Goal: Task Accomplishment & Management: Use online tool/utility

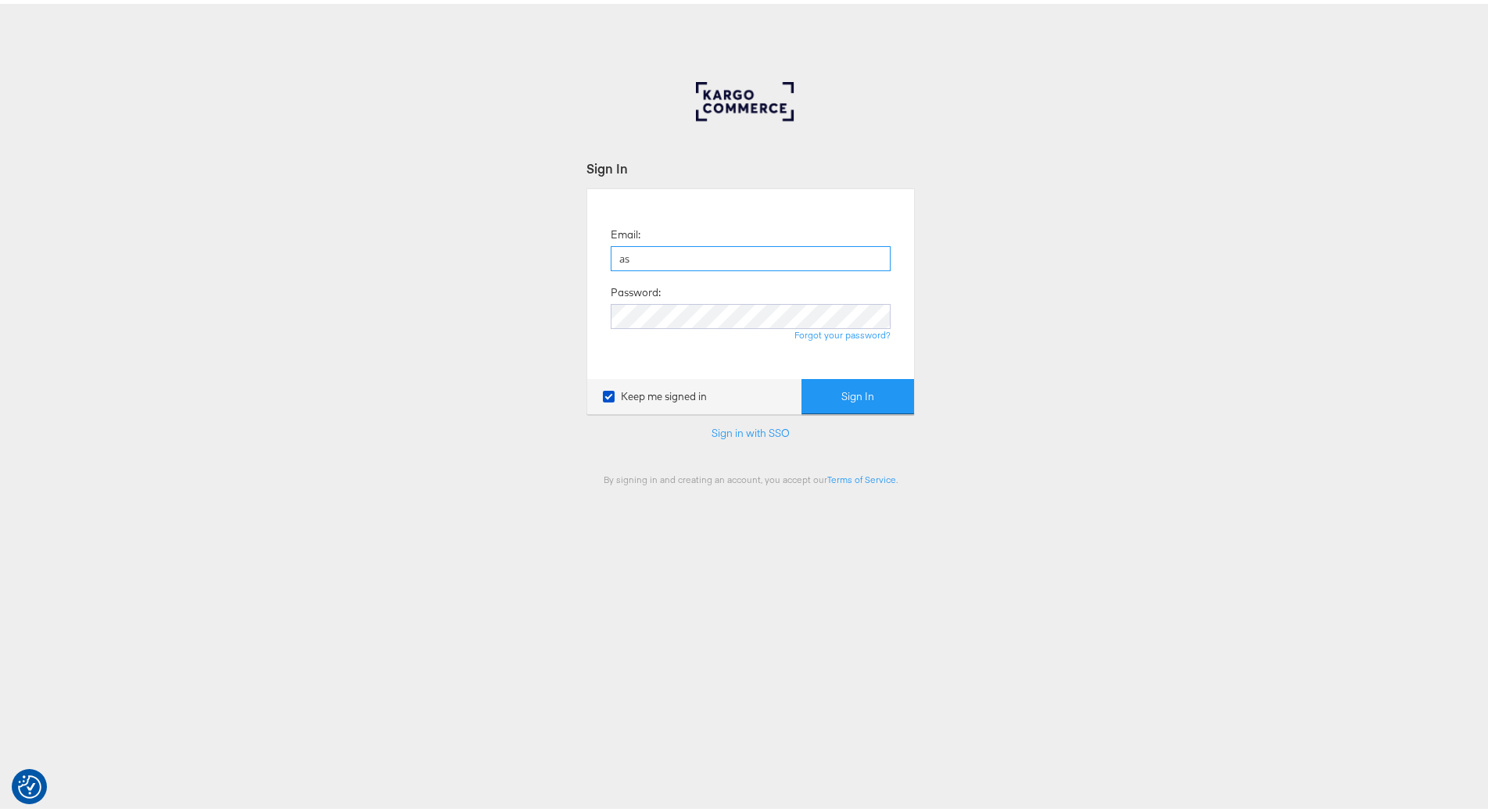
type input "[PERSON_NAME][EMAIL_ADDRESS][PERSON_NAME][DOMAIN_NAME]"
click at [801, 376] on button "Sign In" at bounding box center [858, 393] width 113 height 35
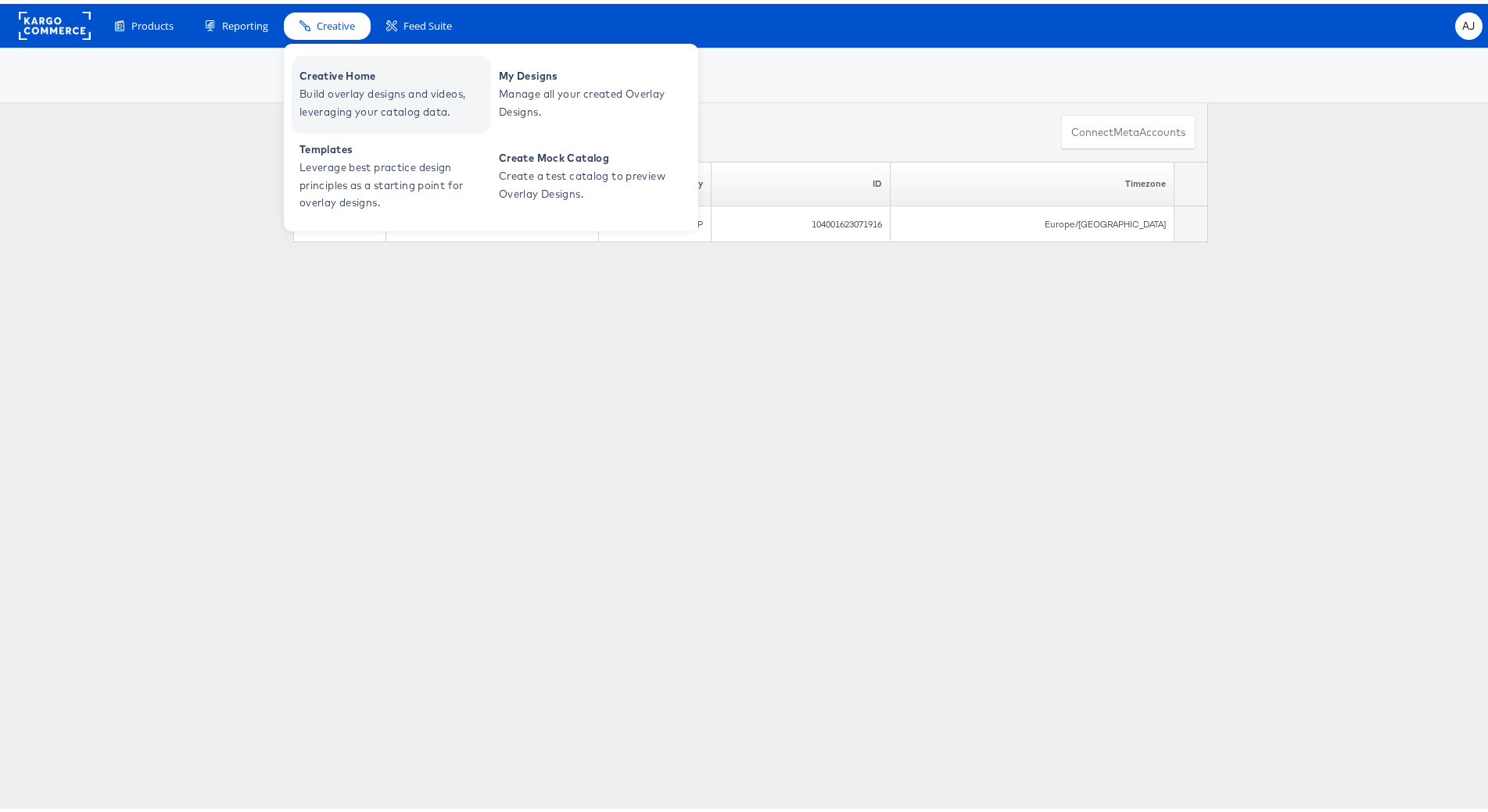
click at [340, 82] on span "Build overlay designs and videos, leveraging your catalog data." at bounding box center [393, 99] width 188 height 36
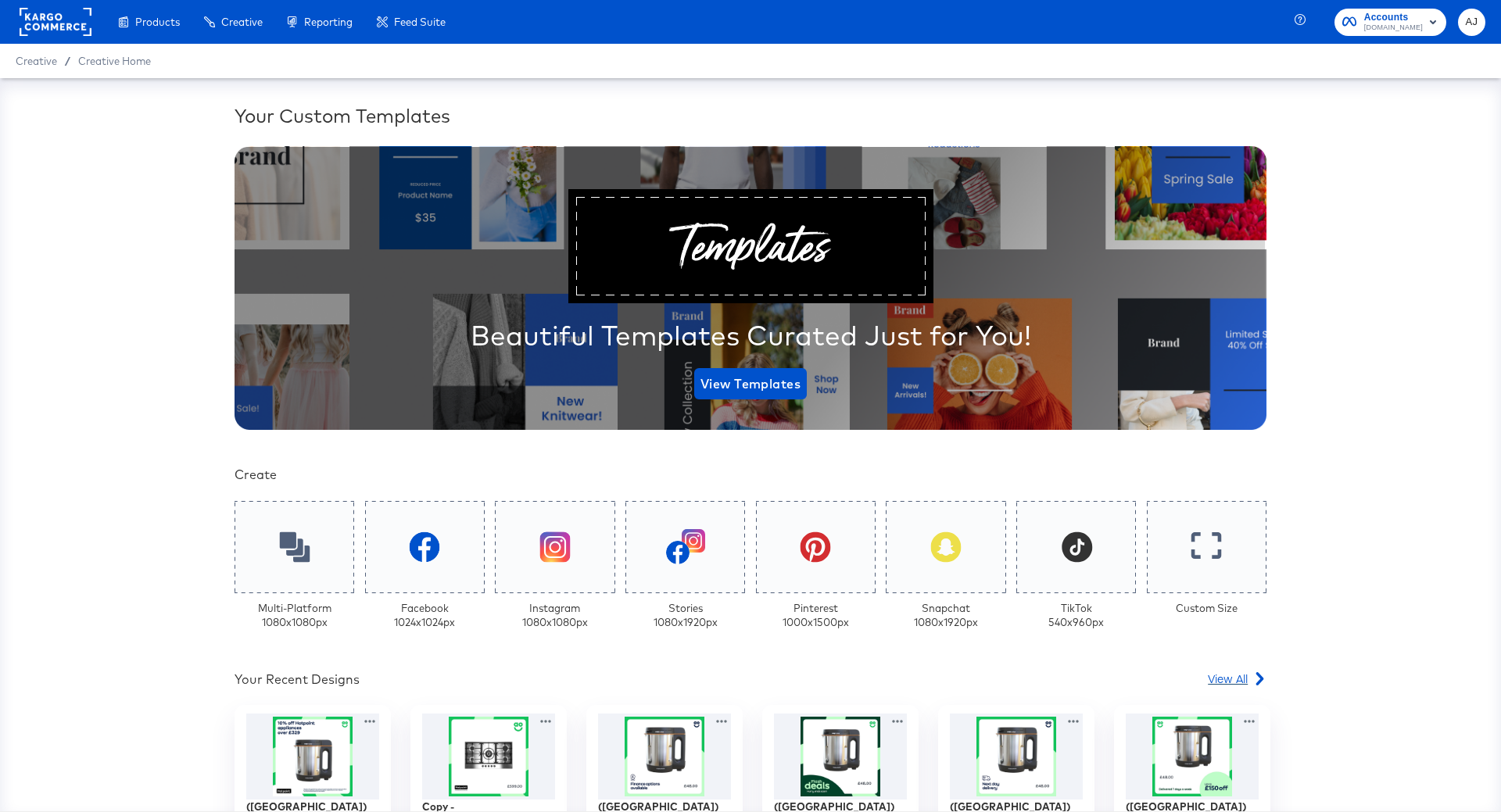
click at [1240, 676] on span "View All" at bounding box center [1227, 678] width 40 height 16
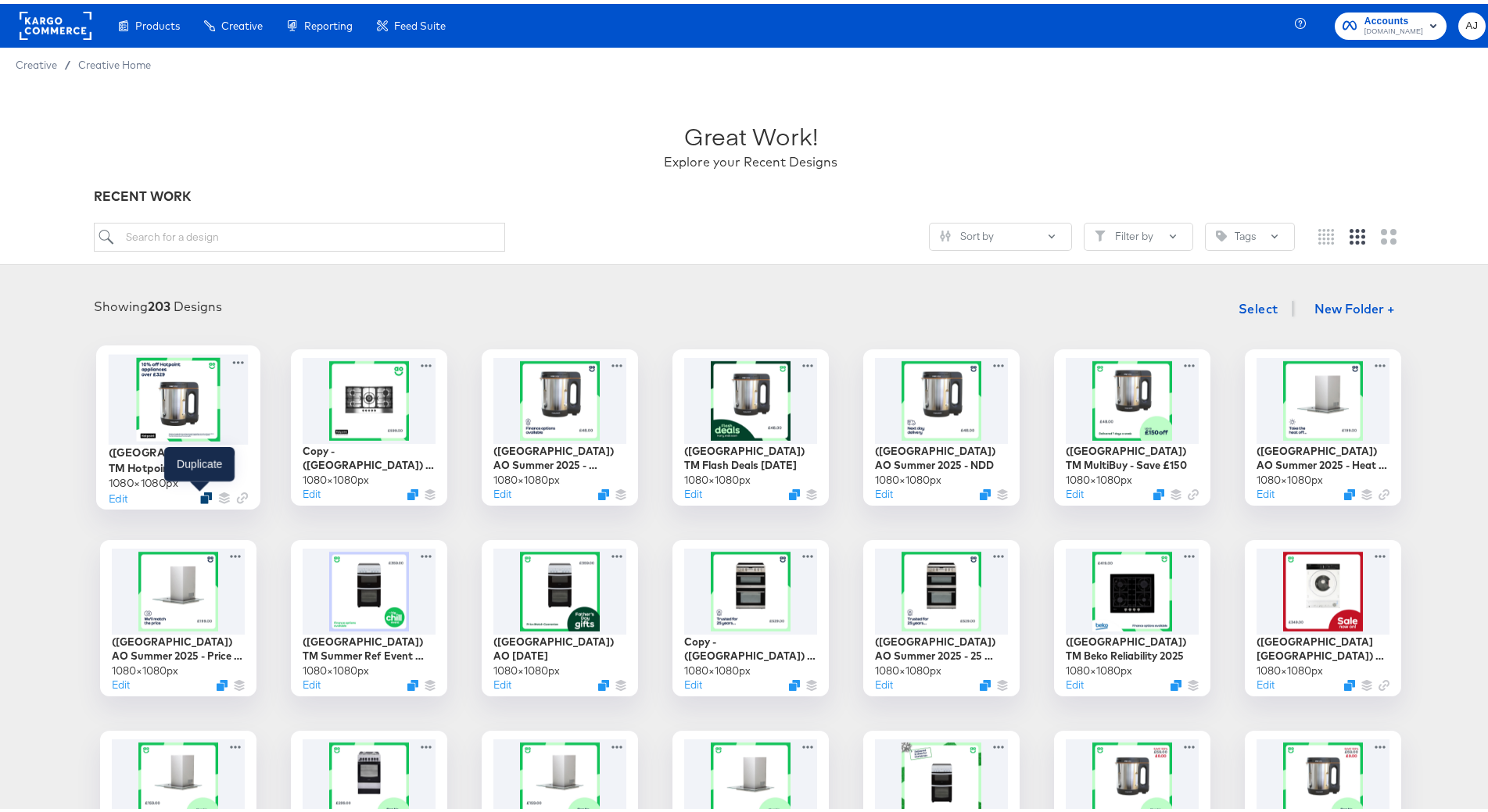
click at [201, 491] on div at bounding box center [206, 494] width 12 height 12
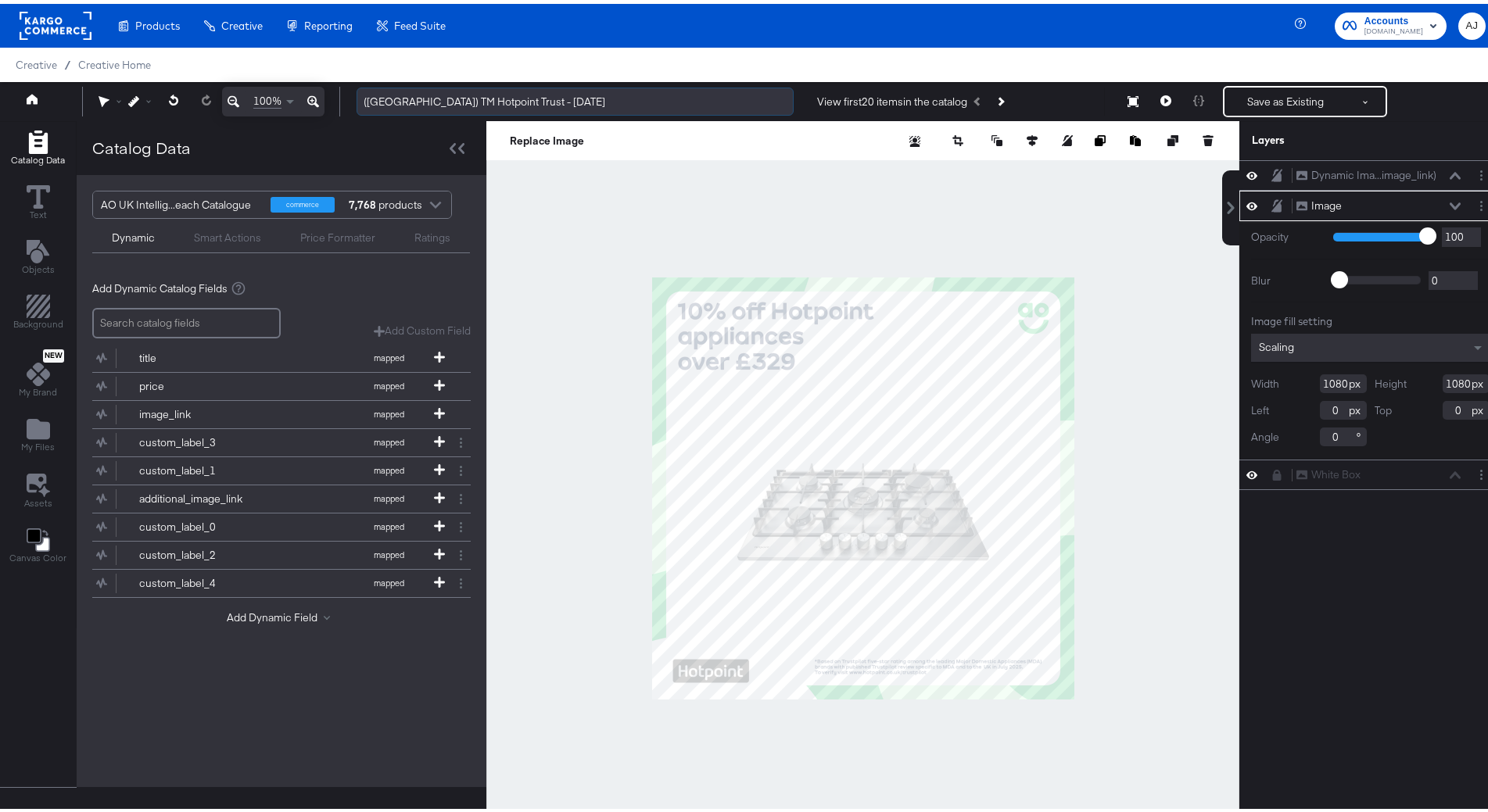
click at [473, 93] on input "(UK) TM Hotpoint Trust - Aug 2025" at bounding box center [575, 98] width 437 height 29
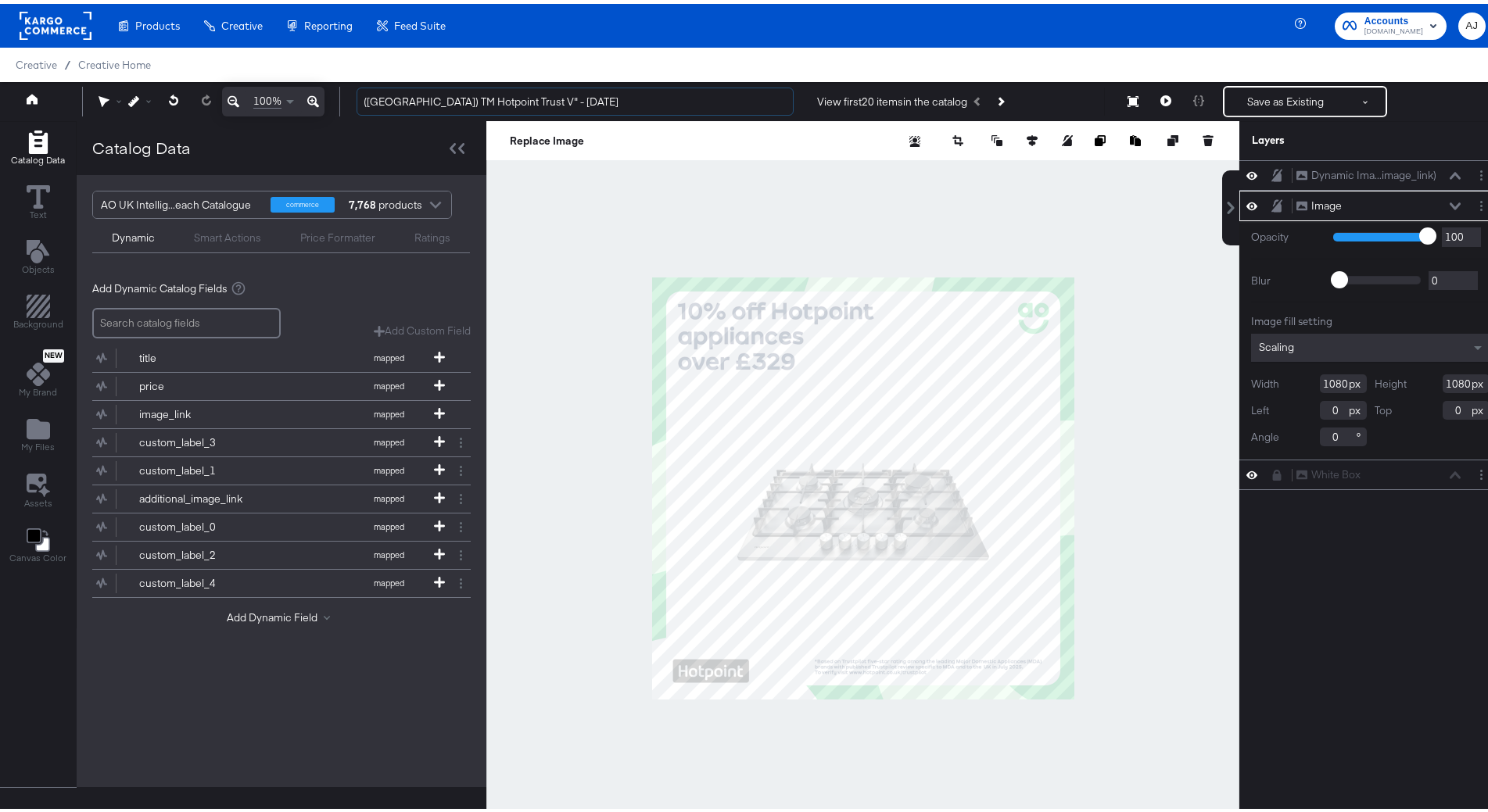
type input "(UK) TM Hotpoint Trust V" - Aug 2025"
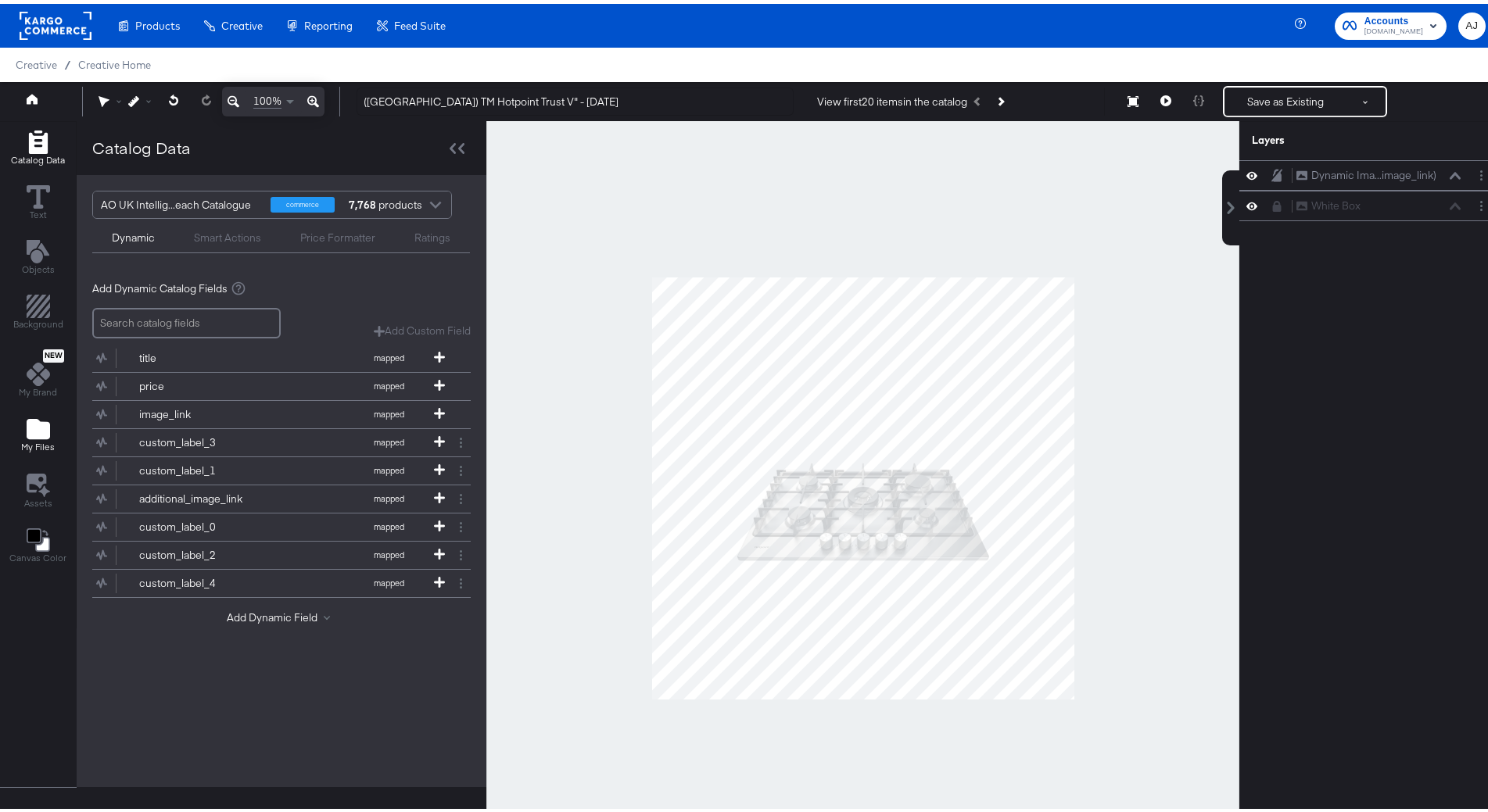
click at [32, 437] on div "My Files" at bounding box center [38, 431] width 34 height 36
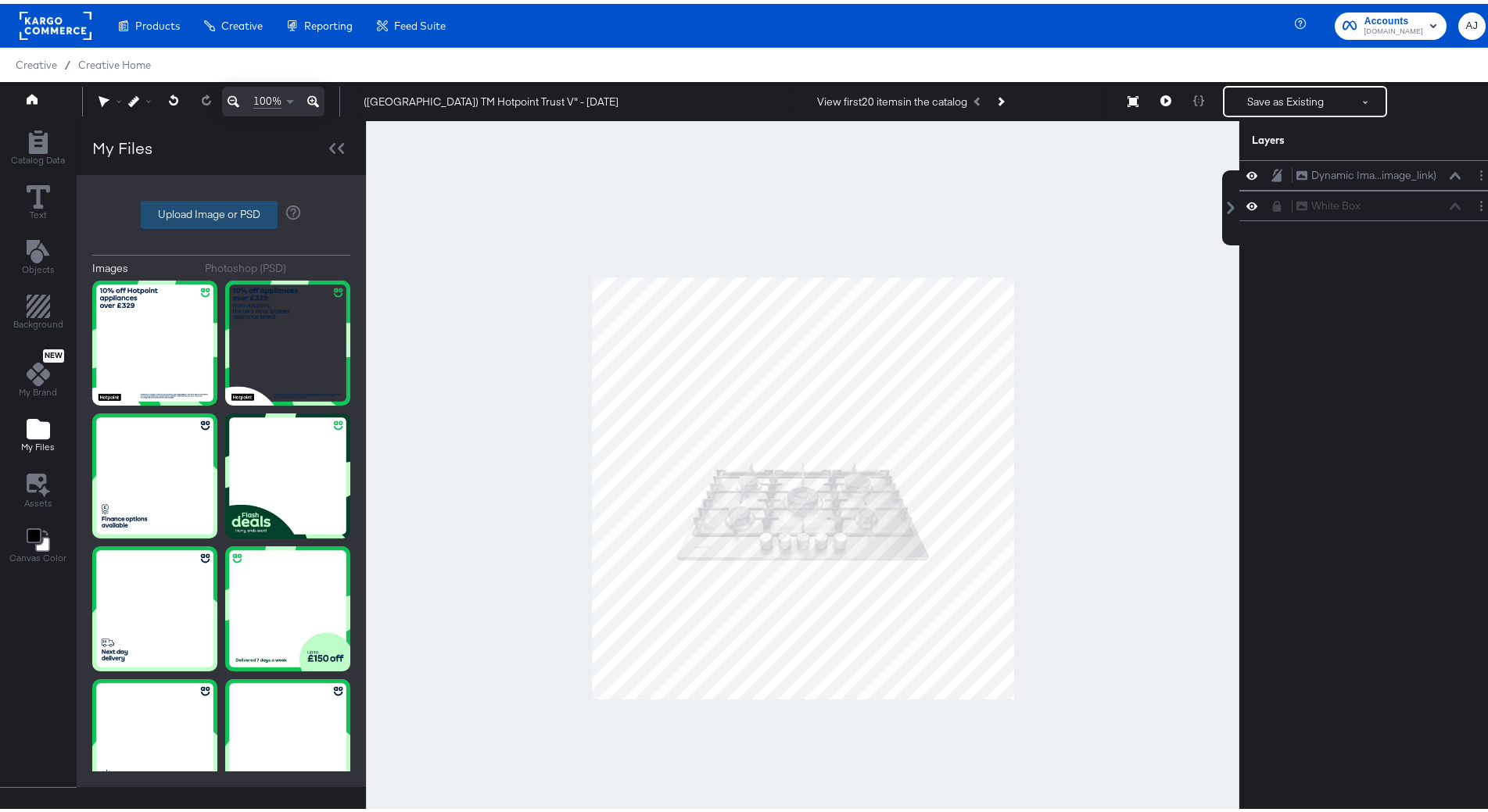
click at [195, 206] on label "Upload Image or PSD" at bounding box center [209, 211] width 136 height 27
click at [222, 211] on input "Upload Image or PSD" at bounding box center [222, 211] width 0 height 0
type input "C:\fakepath\06 136322 AO Paid Social Overlay 1080x1080.jpg"
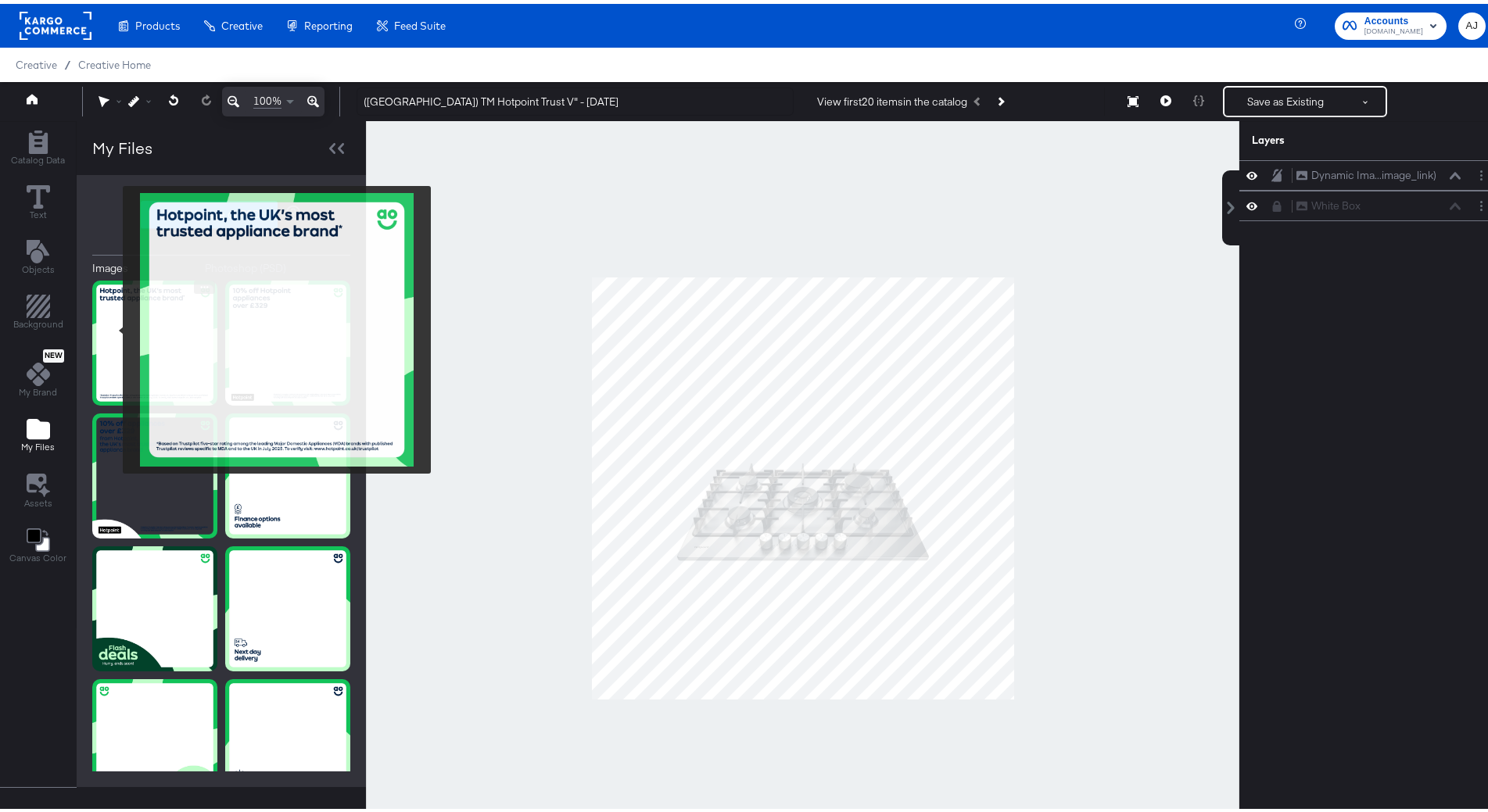
click at [113, 326] on img at bounding box center [155, 339] width 126 height 126
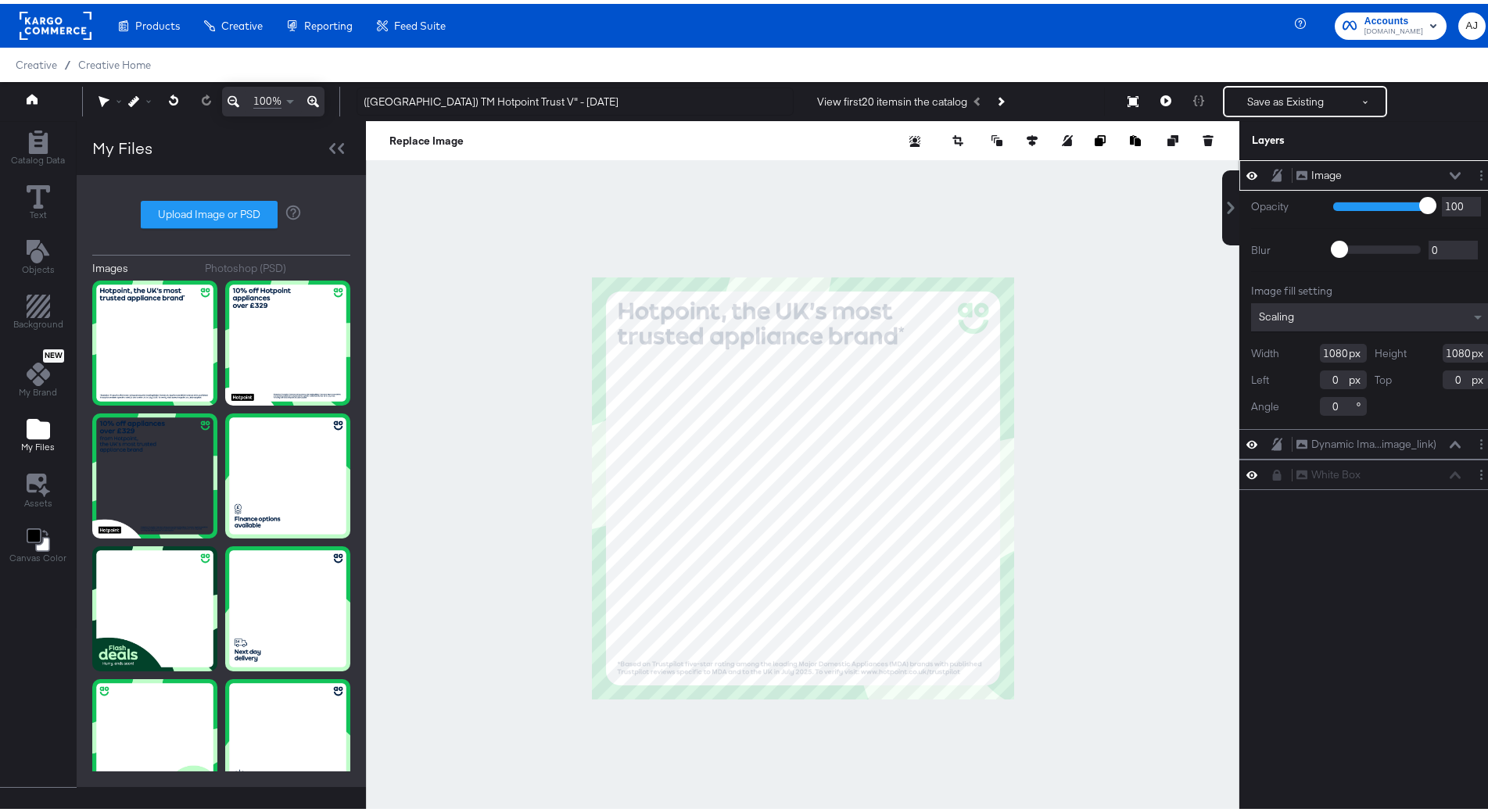
click at [1444, 167] on div "Image Image" at bounding box center [1378, 171] width 166 height 16
click at [1450, 170] on icon at bounding box center [1455, 172] width 11 height 8
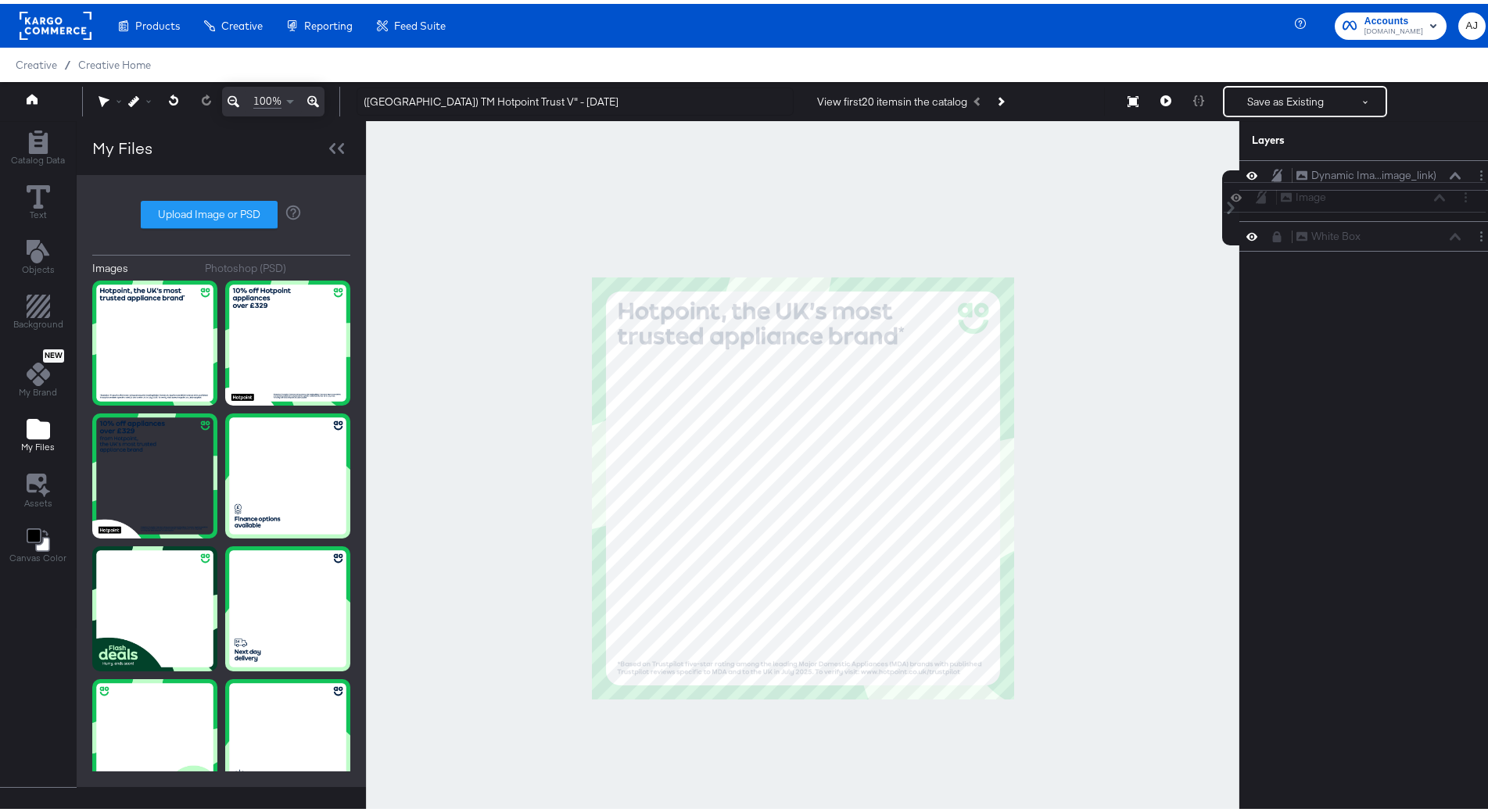
drag, startPoint x: 1396, startPoint y: 179, endPoint x: 1393, endPoint y: 211, distance: 32.1
click at [1393, 211] on div "Image Image Dynamic Ima...image_link) Dynamic Image (image_link) White Box Whit…" at bounding box center [1370, 202] width 262 height 92
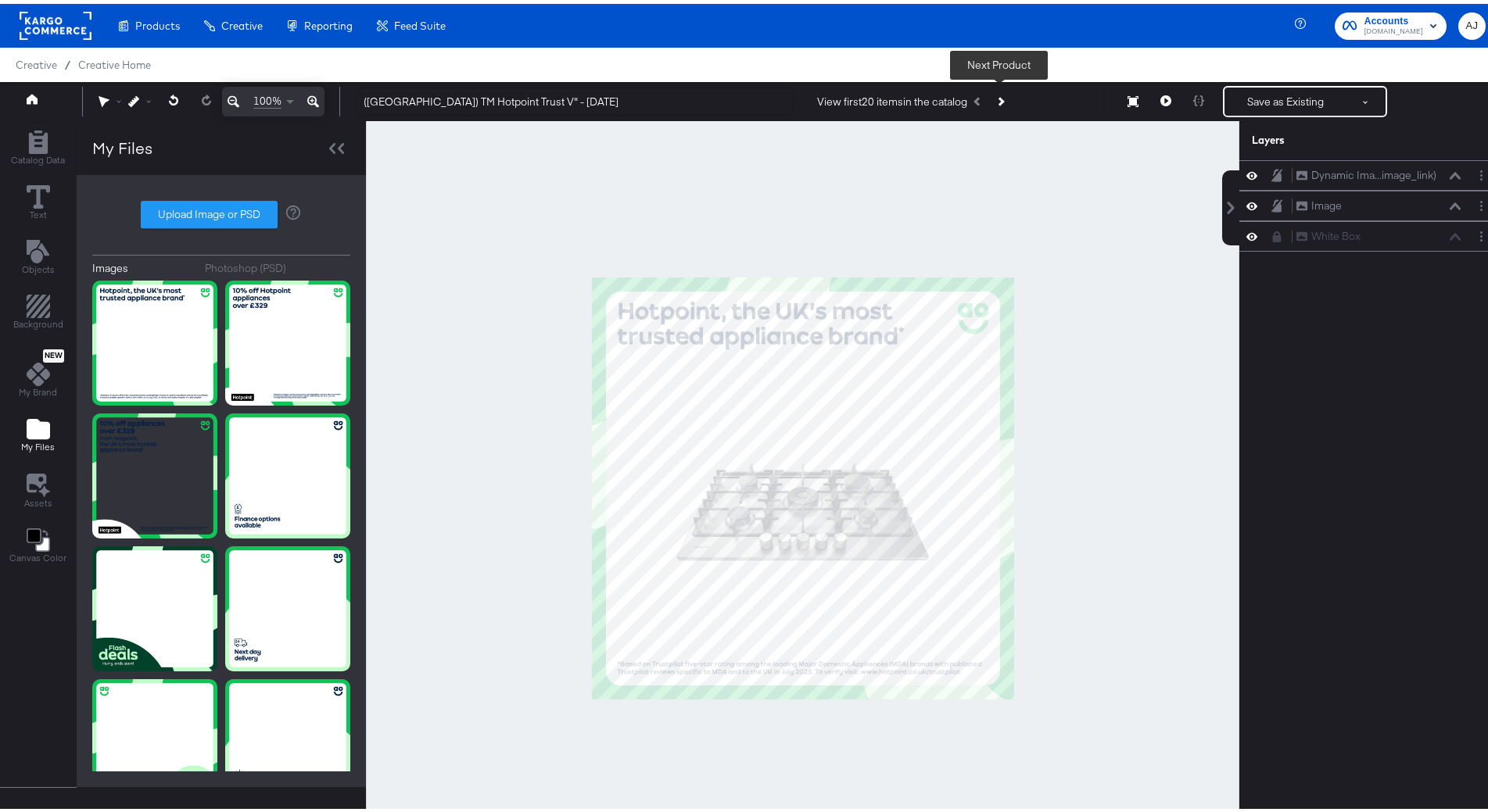
click at [1004, 96] on button "Next Product" at bounding box center [1000, 97] width 22 height 28
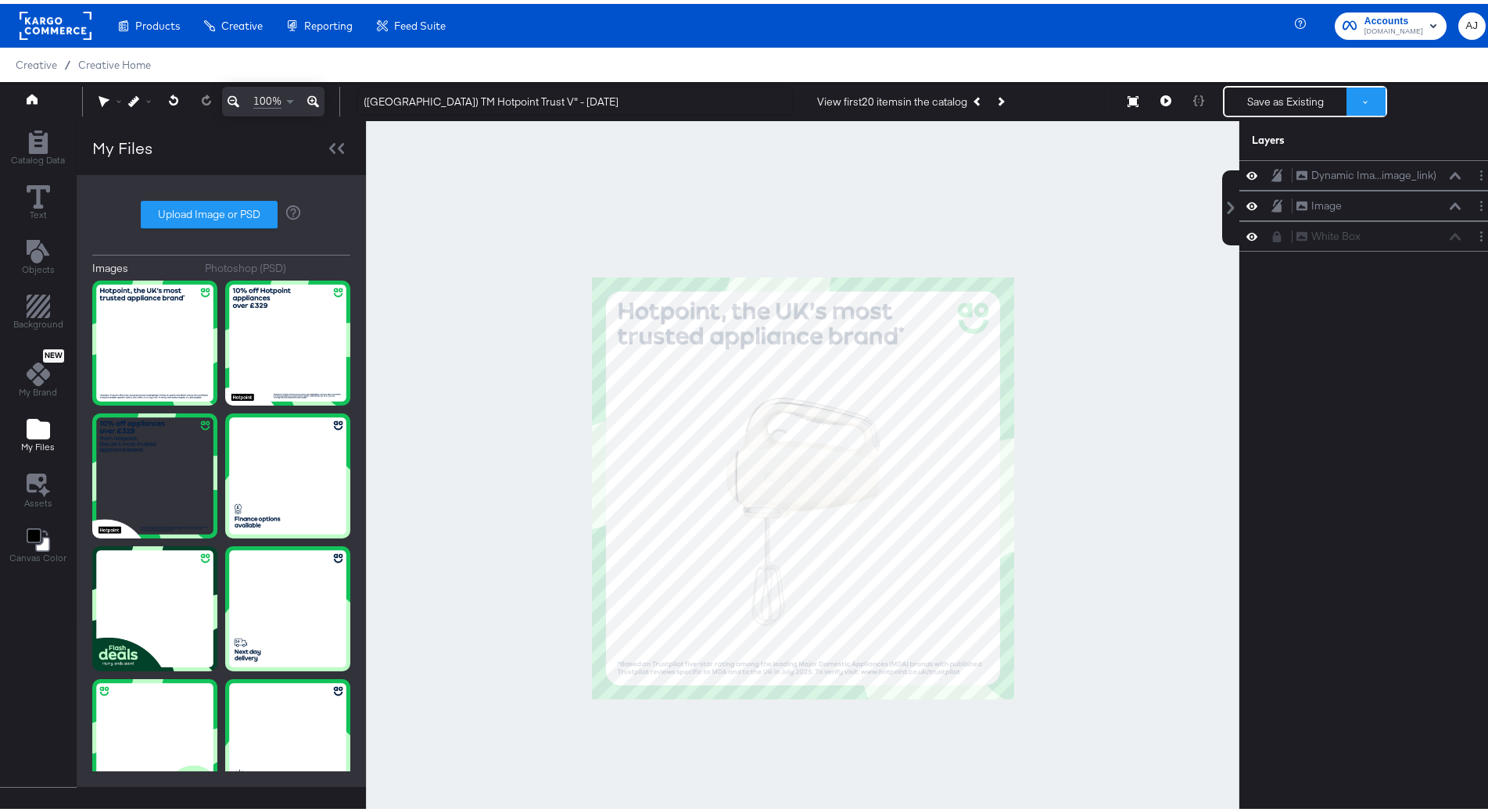
click at [1346, 99] on button at bounding box center [1366, 97] width 39 height 28
click at [1324, 123] on button "Save as Existing" at bounding box center [1314, 126] width 163 height 28
click at [1293, 88] on button "Save as Existing" at bounding box center [1286, 97] width 122 height 28
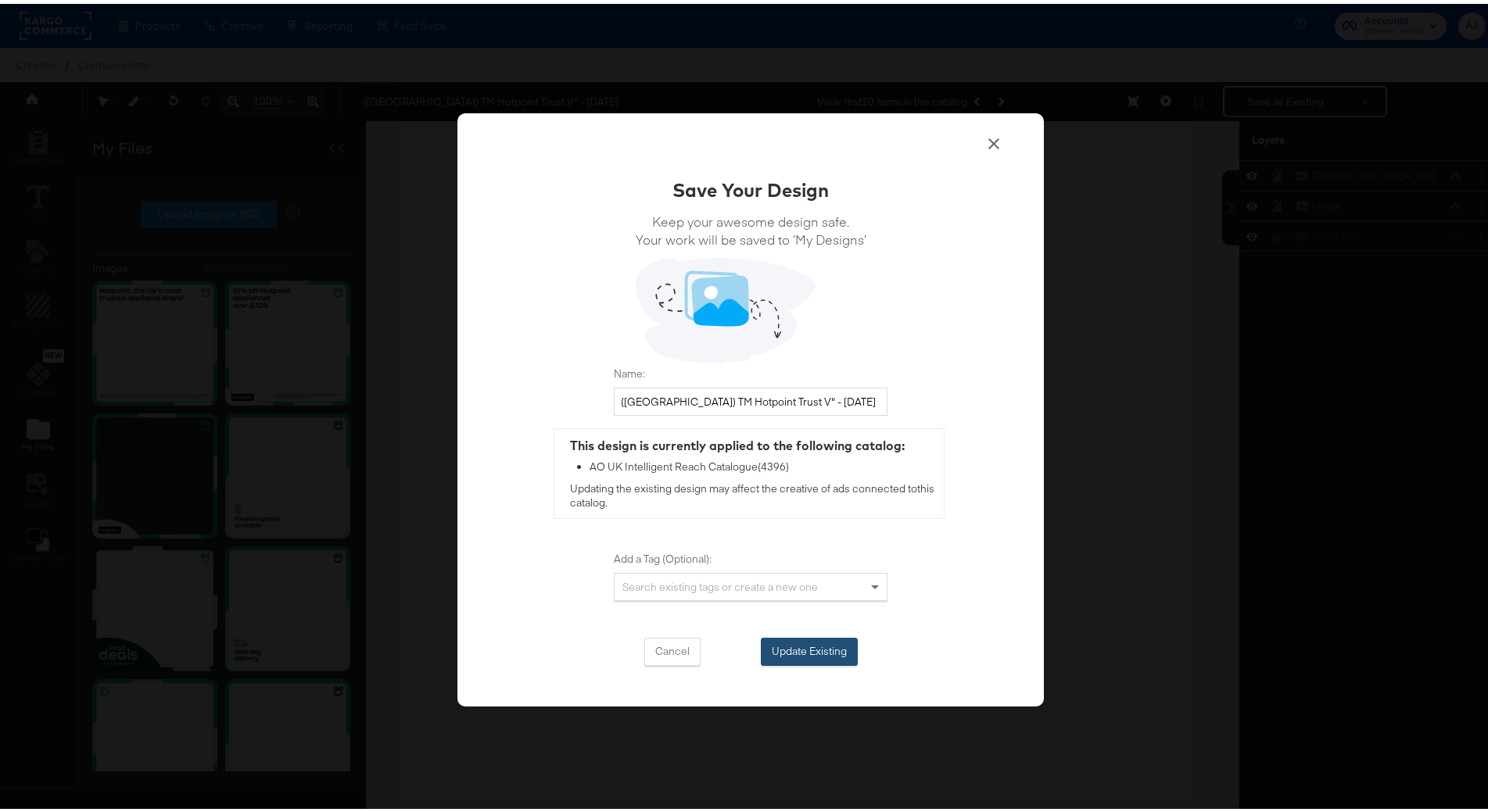
click at [790, 645] on button "Update Existing" at bounding box center [809, 648] width 97 height 28
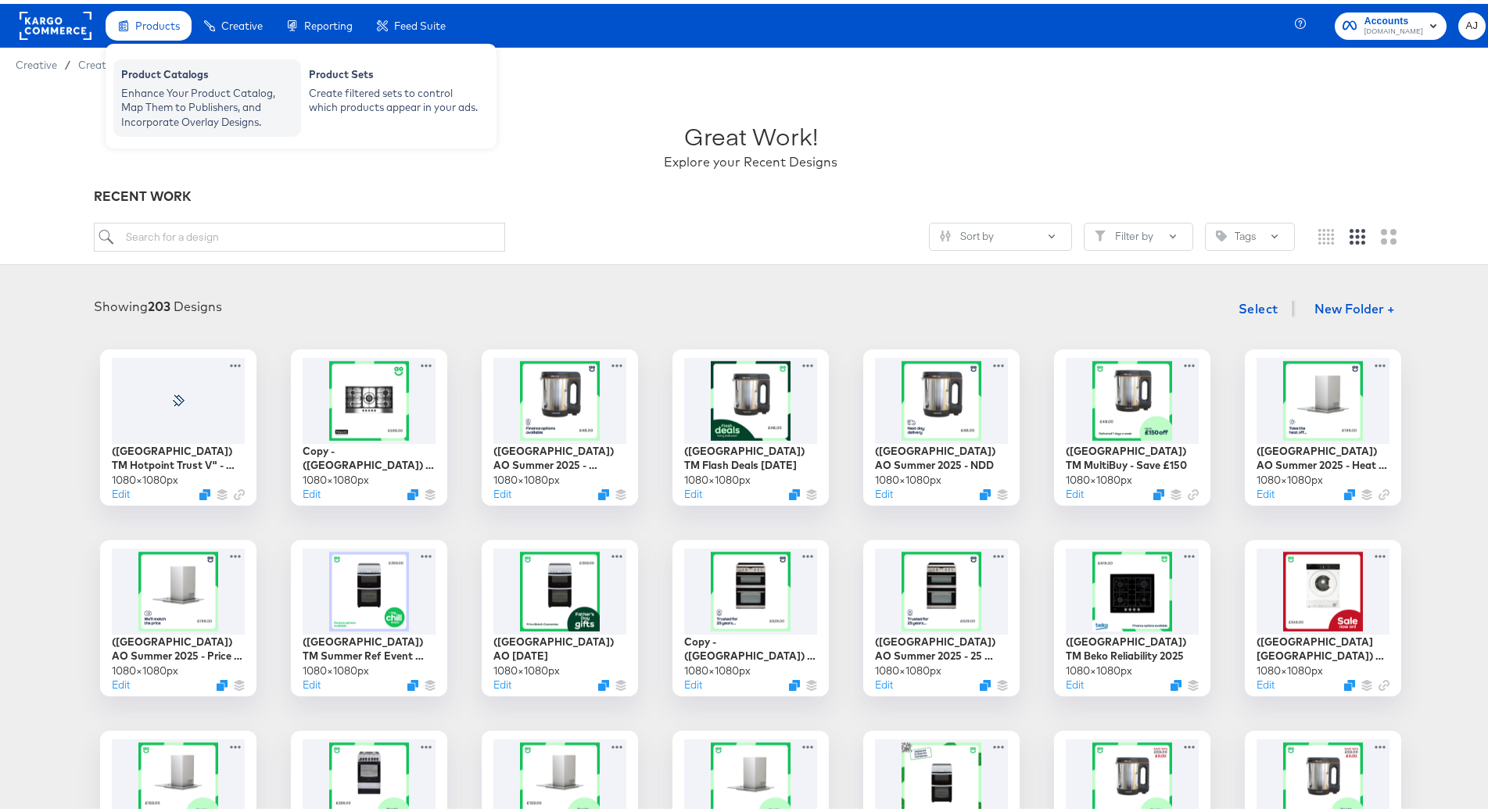
click at [146, 83] on div "Enhance Your Product Catalog, Map Them to Publishers, and Incorporate Overlay D…" at bounding box center [207, 104] width 172 height 44
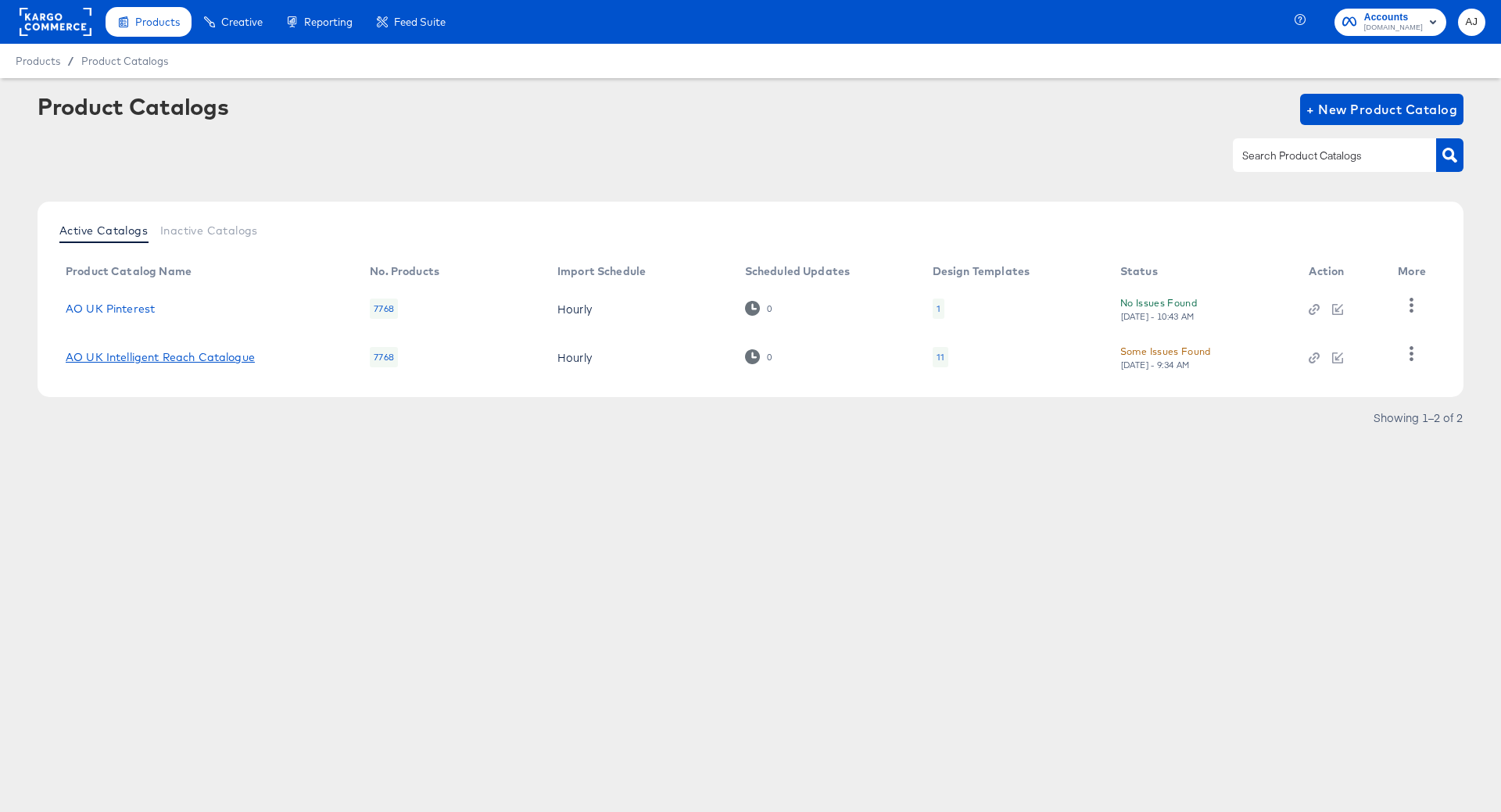
click at [155, 361] on link "AO UK Intelligent Reach Catalogue" at bounding box center [160, 357] width 190 height 13
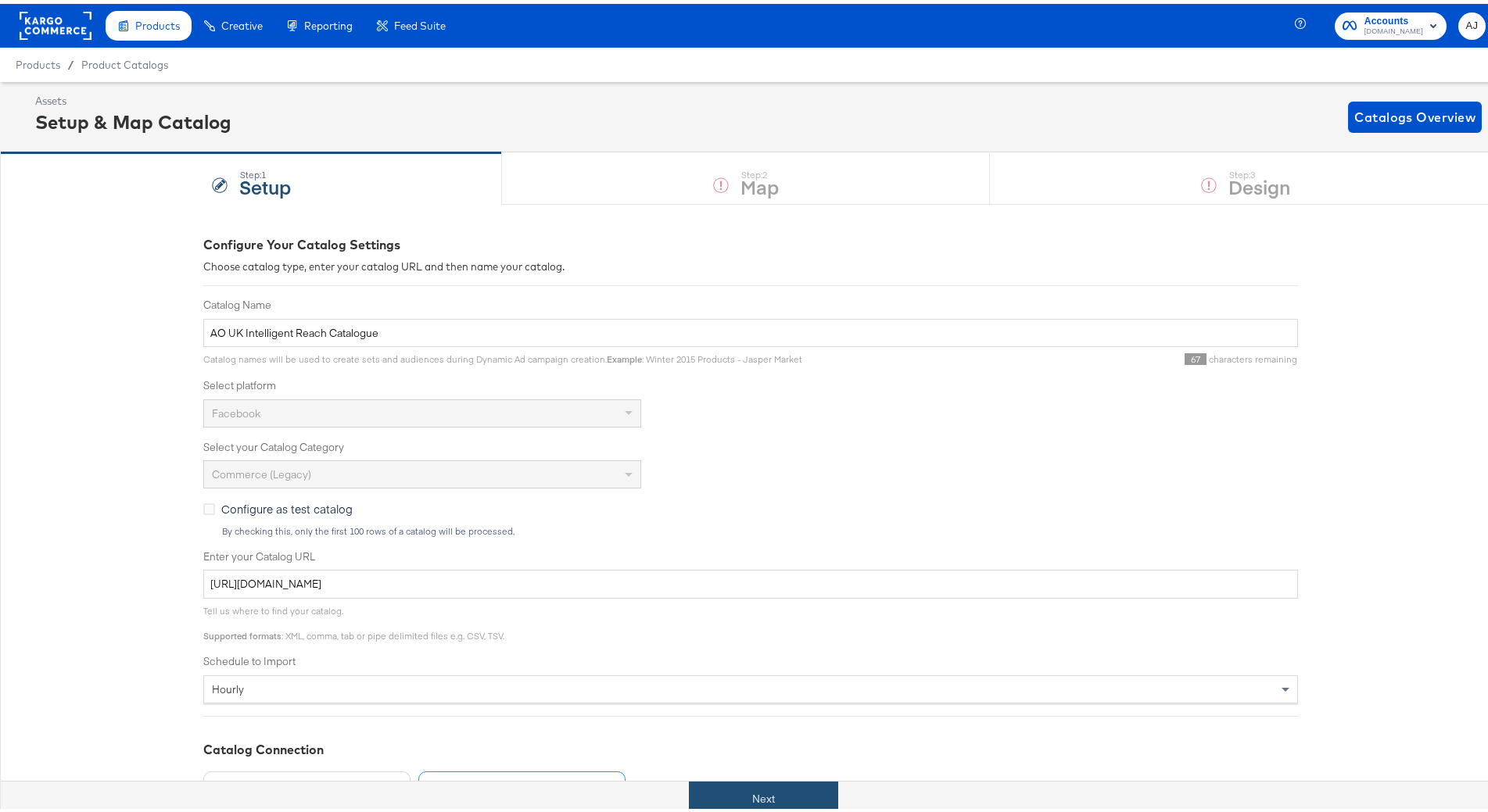
click at [753, 788] on button "Next" at bounding box center [763, 796] width 149 height 35
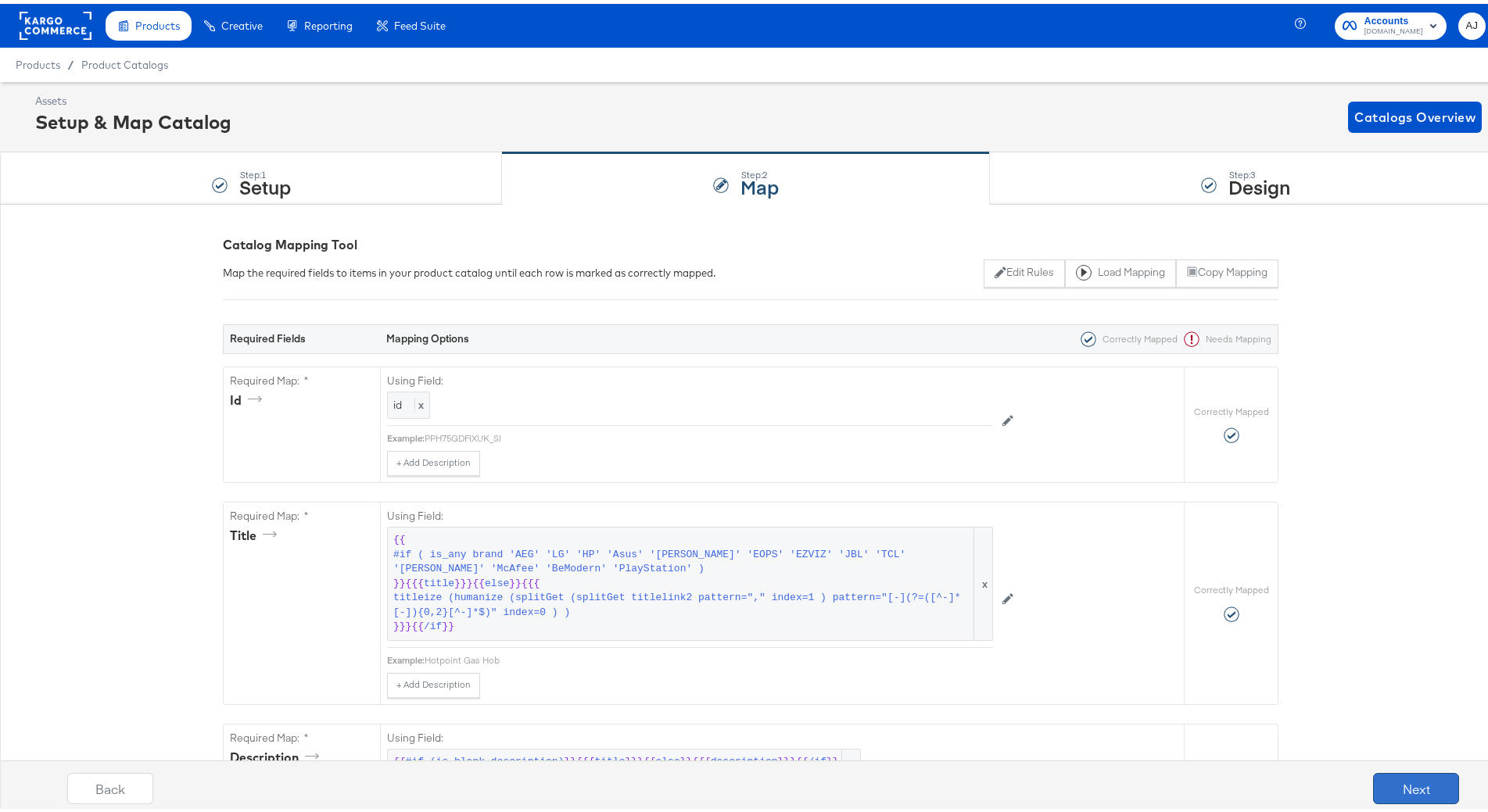
click at [1426, 779] on button "Next" at bounding box center [1416, 784] width 86 height 31
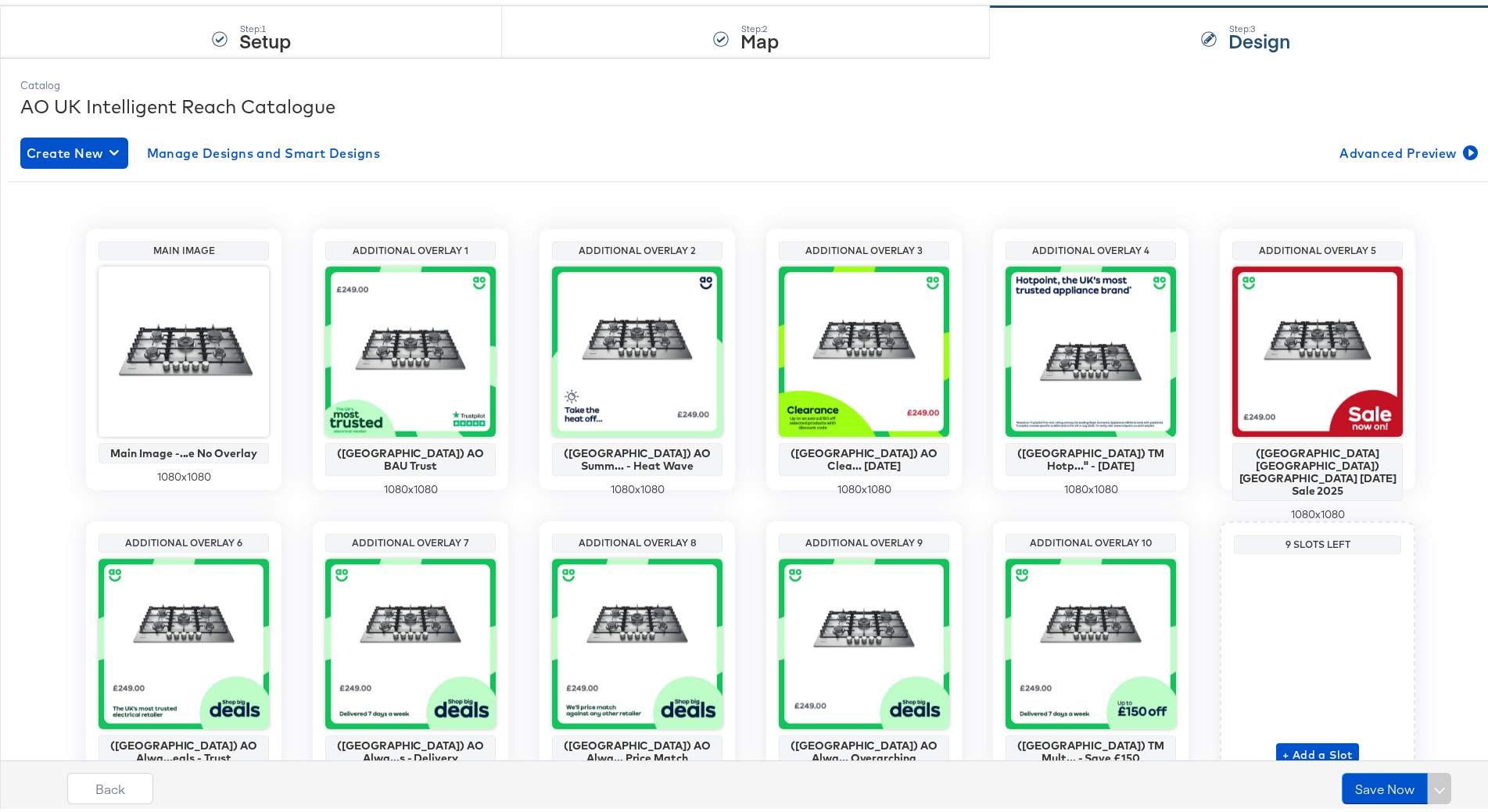
scroll to position [157, 0]
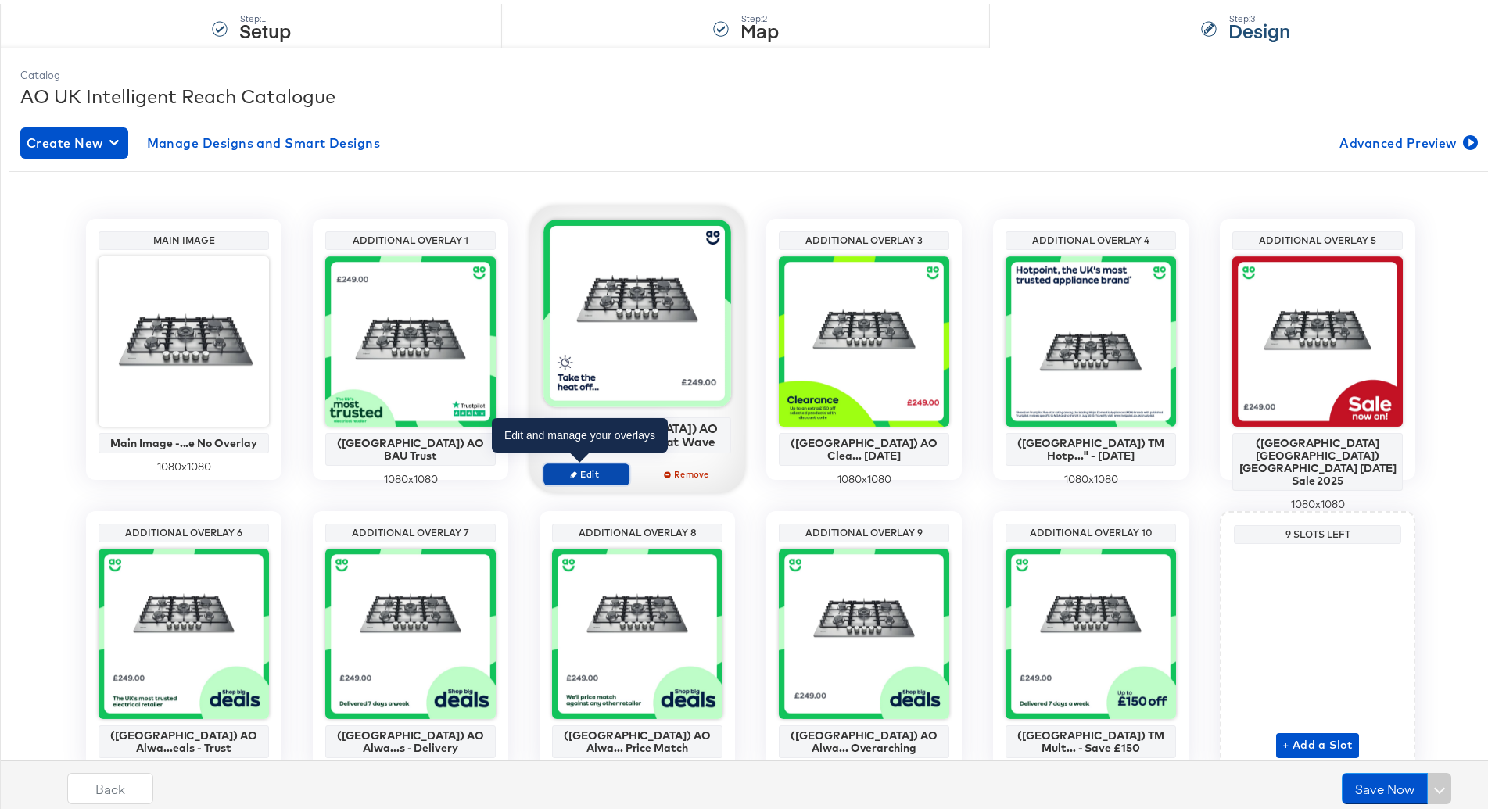
click at [594, 467] on span "Edit" at bounding box center [586, 470] width 72 height 12
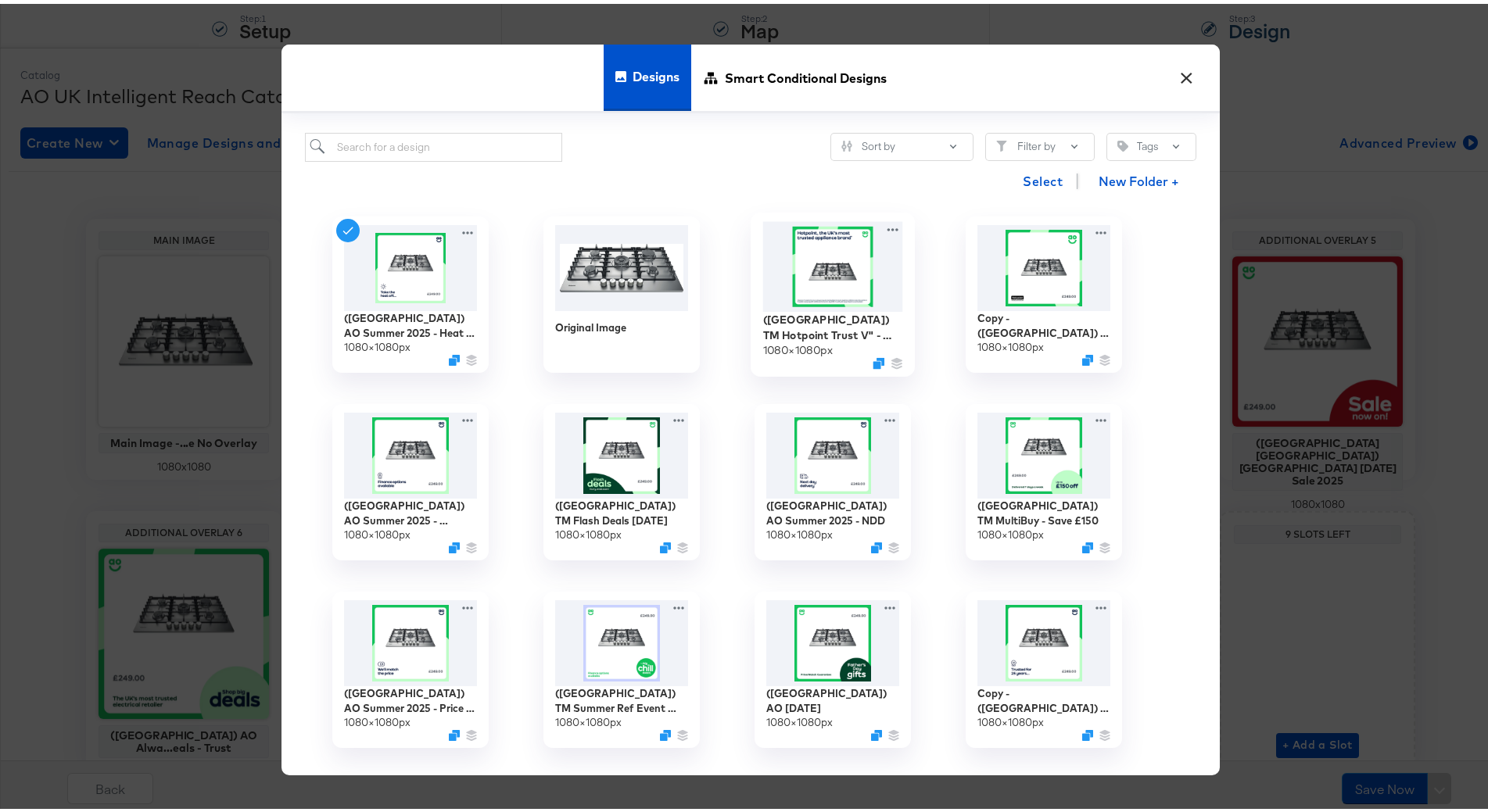
click at [849, 256] on img at bounding box center [833, 263] width 140 height 90
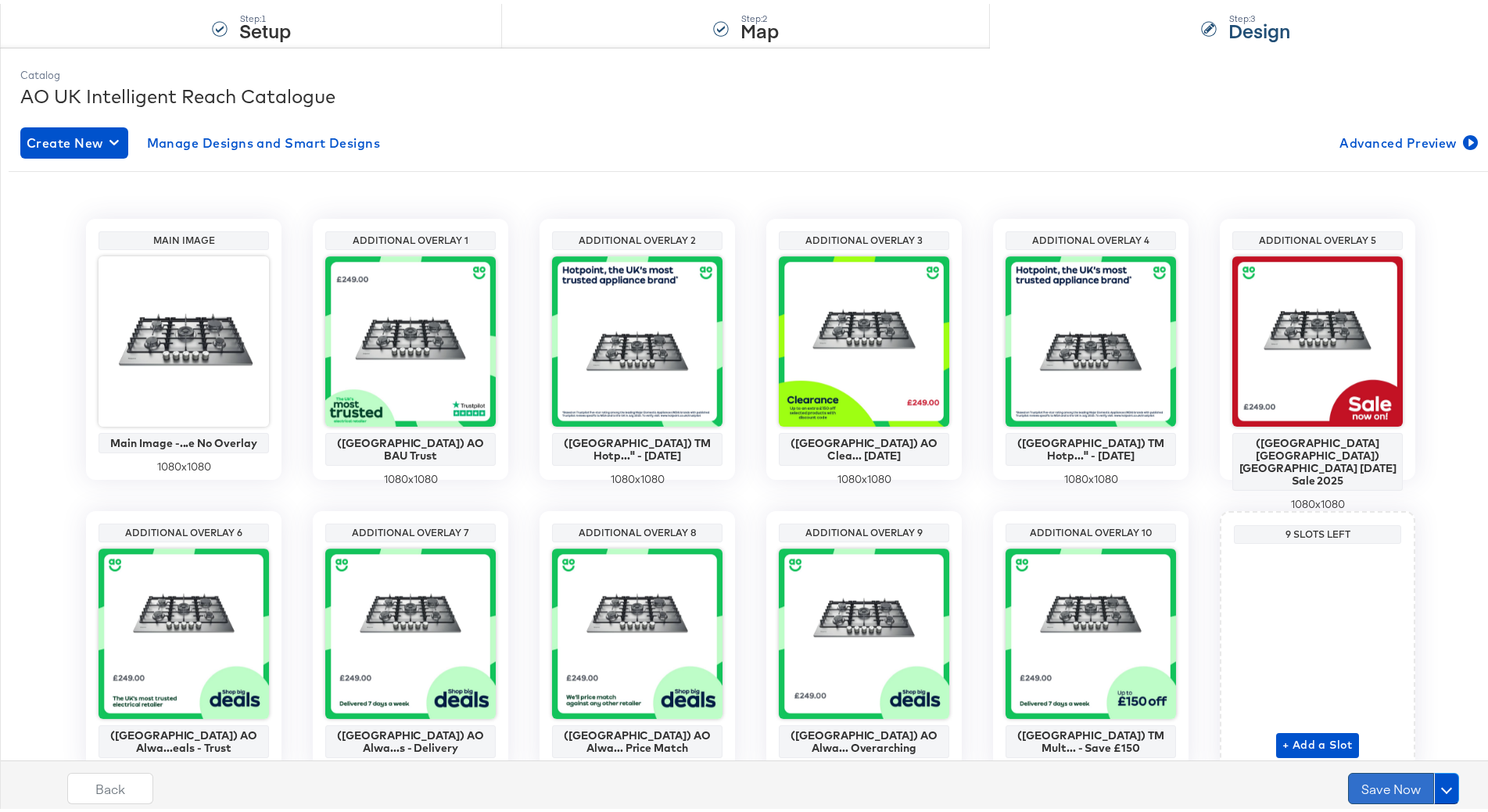
click at [1378, 780] on button "Save Now" at bounding box center [1391, 784] width 86 height 31
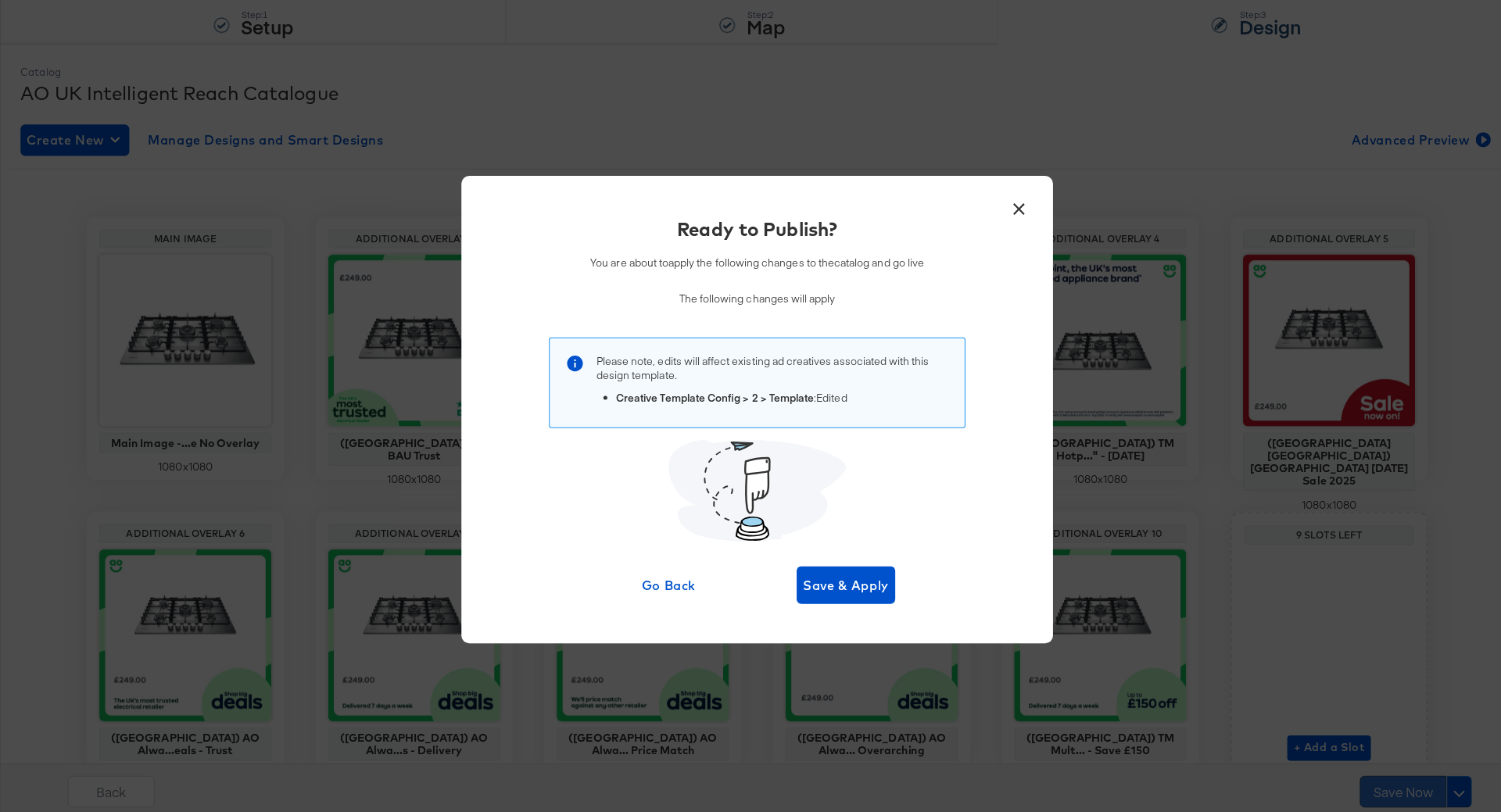
scroll to position [0, 0]
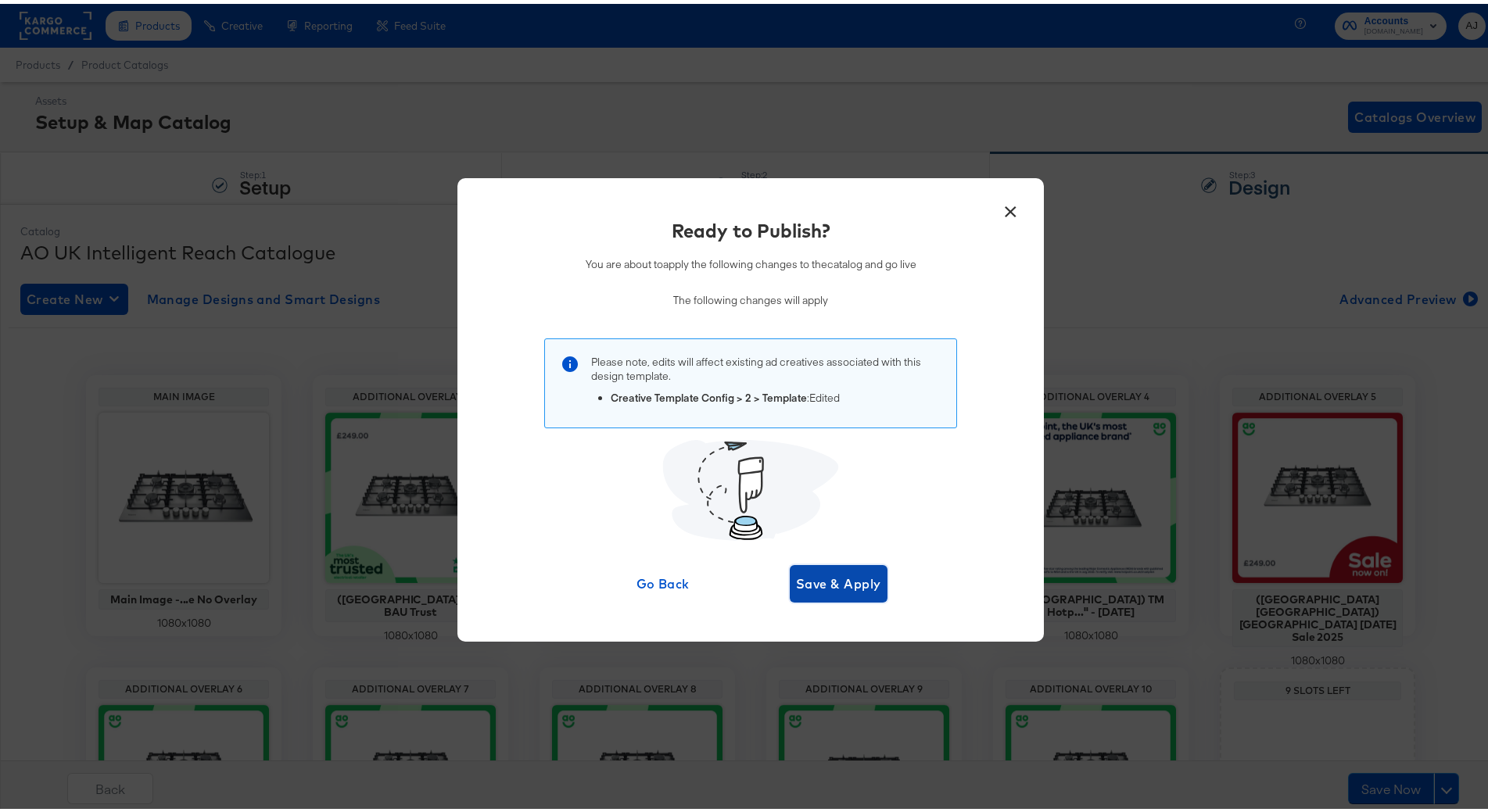
click at [839, 575] on span "Save & Apply" at bounding box center [838, 580] width 85 height 22
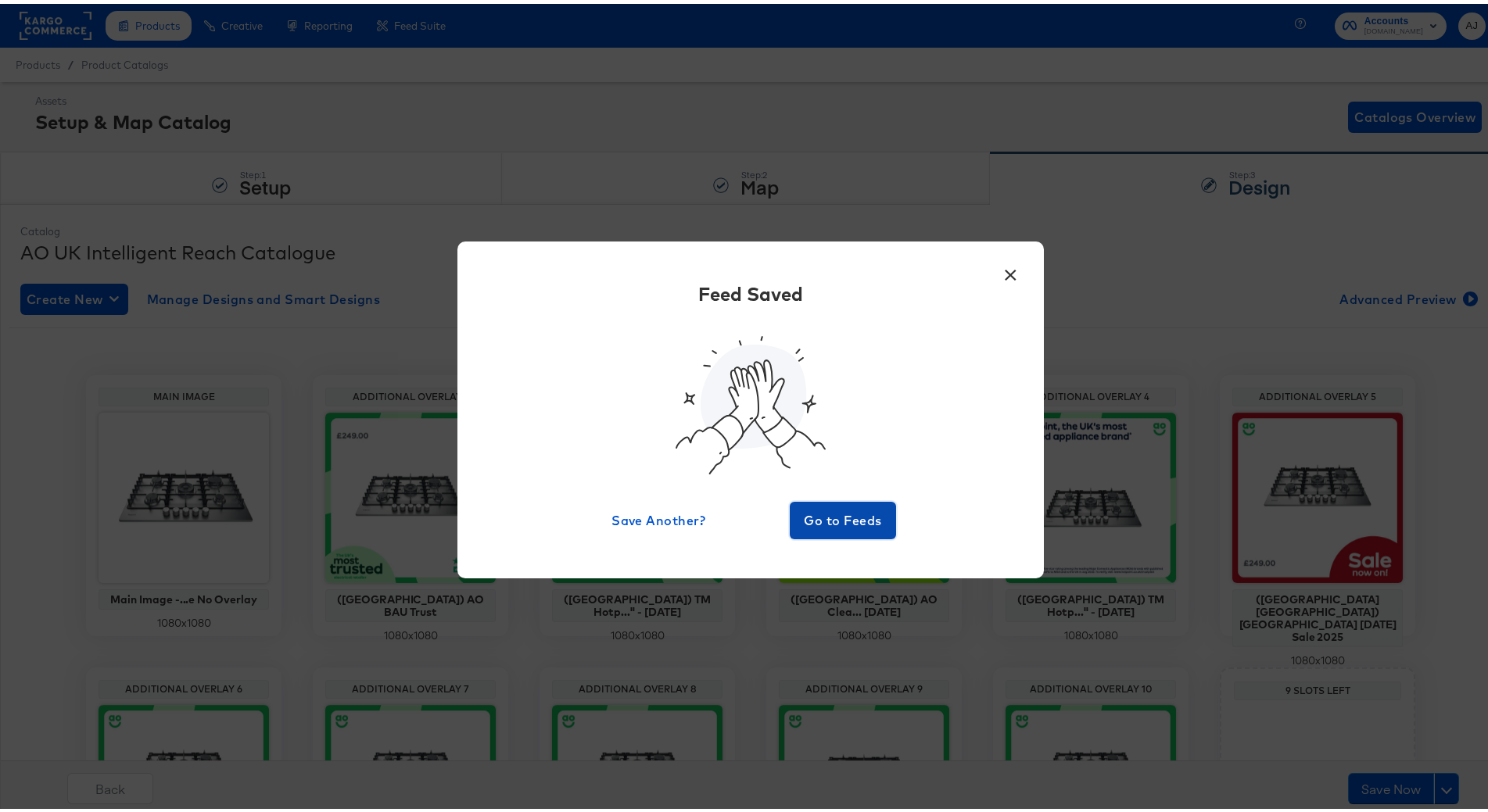
click at [863, 508] on span "Go to Feeds" at bounding box center [843, 517] width 94 height 22
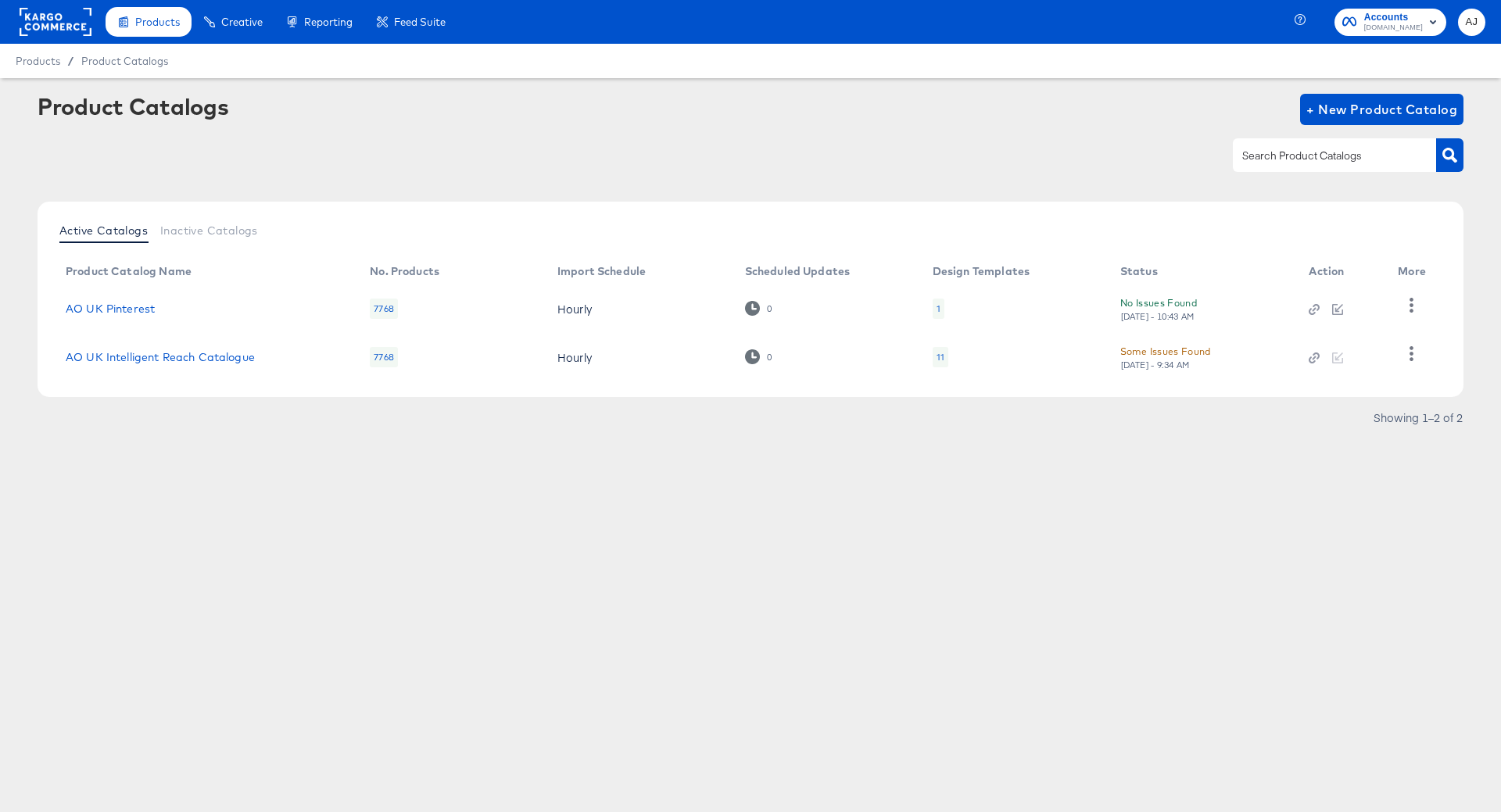
click at [70, 16] on rect at bounding box center [55, 21] width 72 height 28
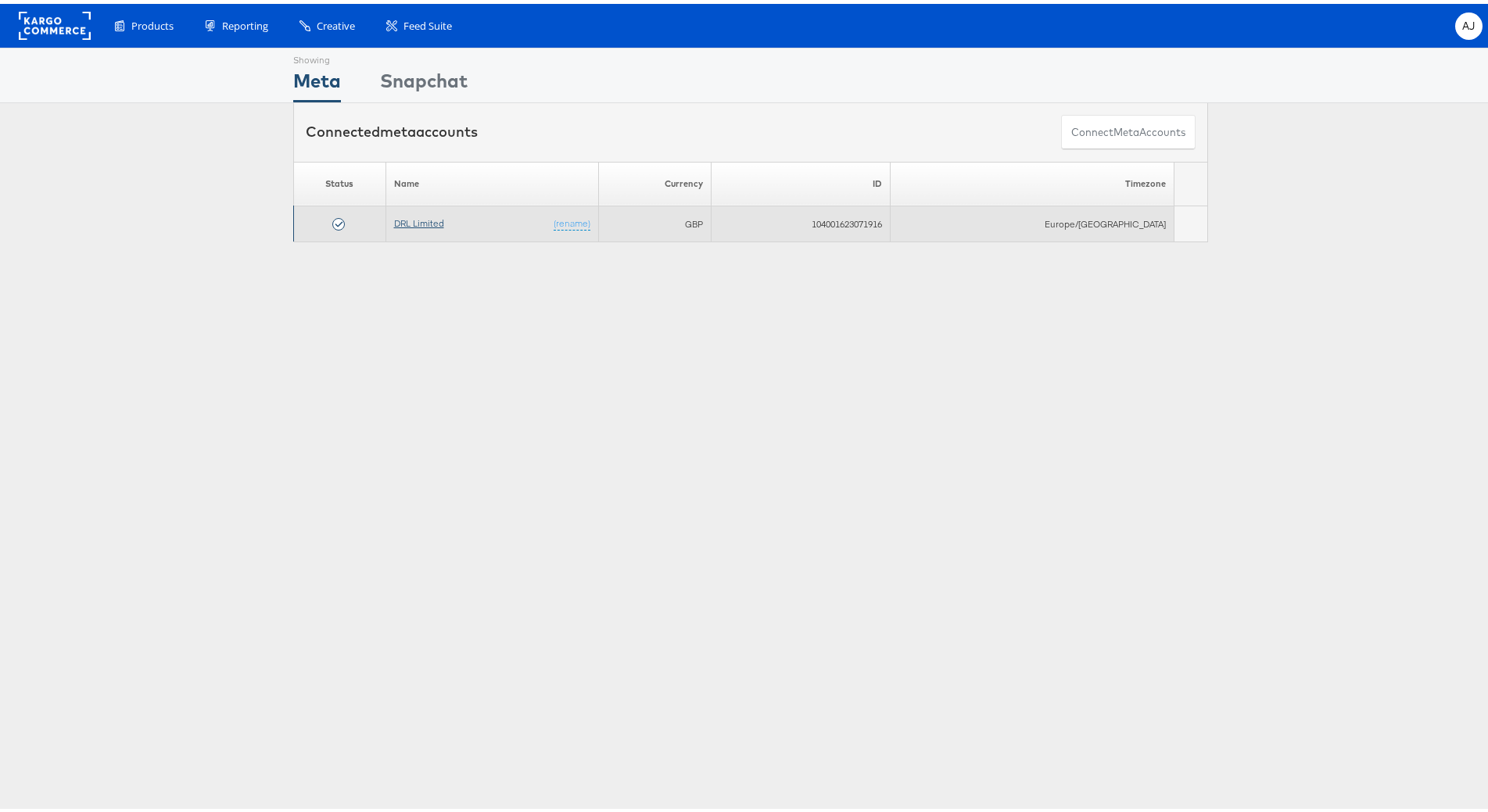
click at [431, 216] on link "DRL Limited" at bounding box center [419, 219] width 50 height 12
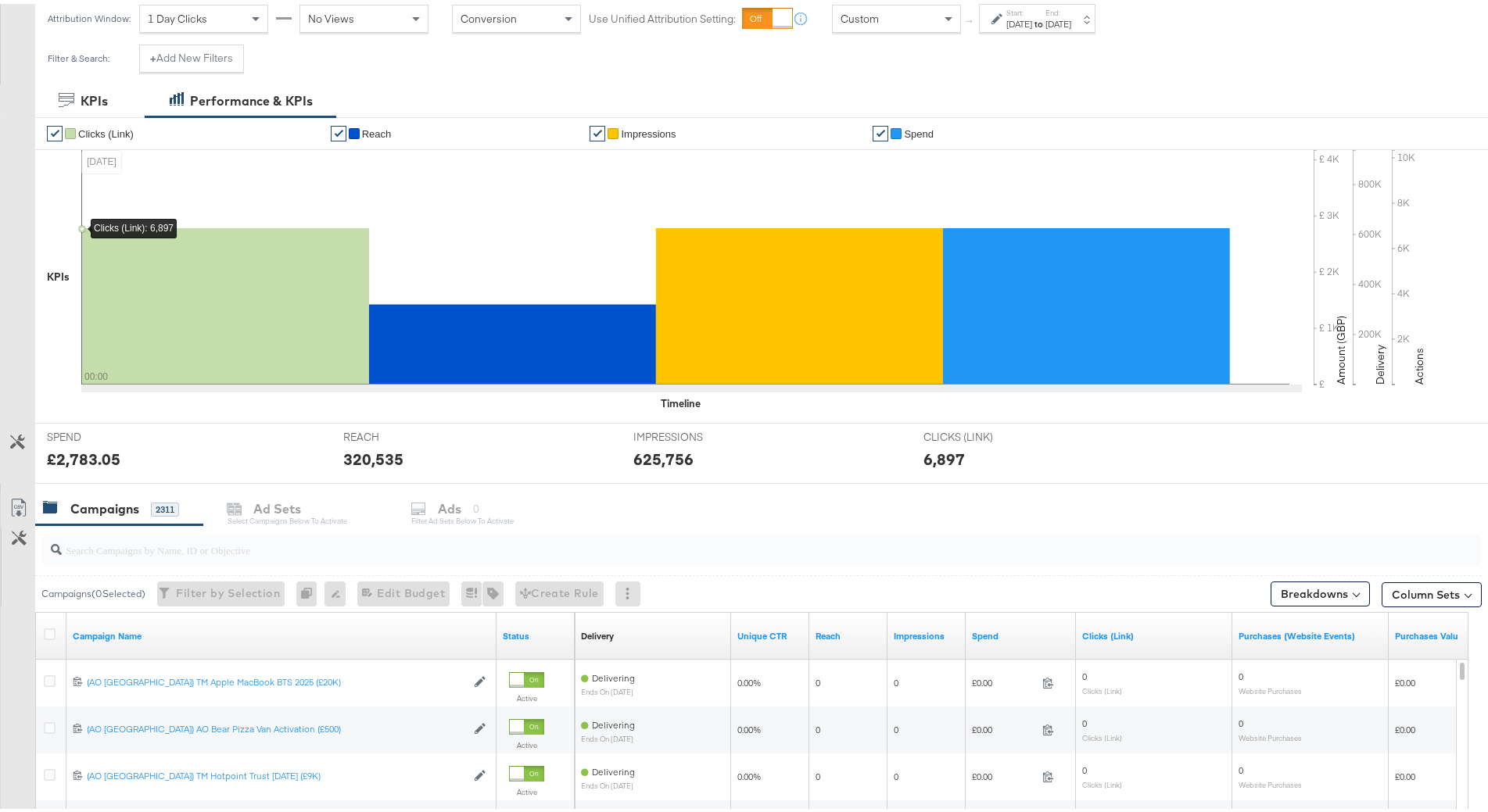
scroll to position [469, 0]
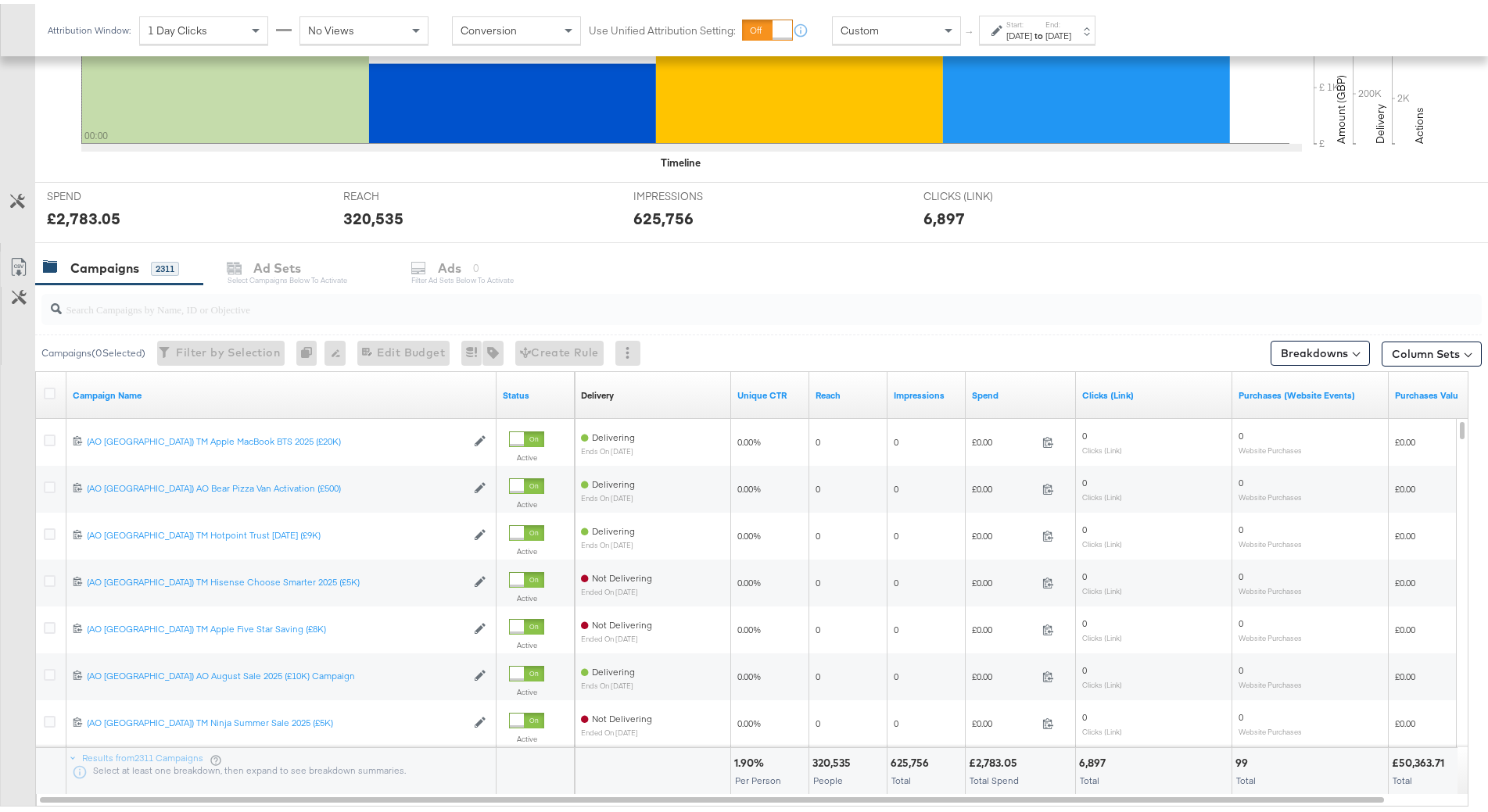
click at [206, 315] on div at bounding box center [762, 305] width 1441 height 31
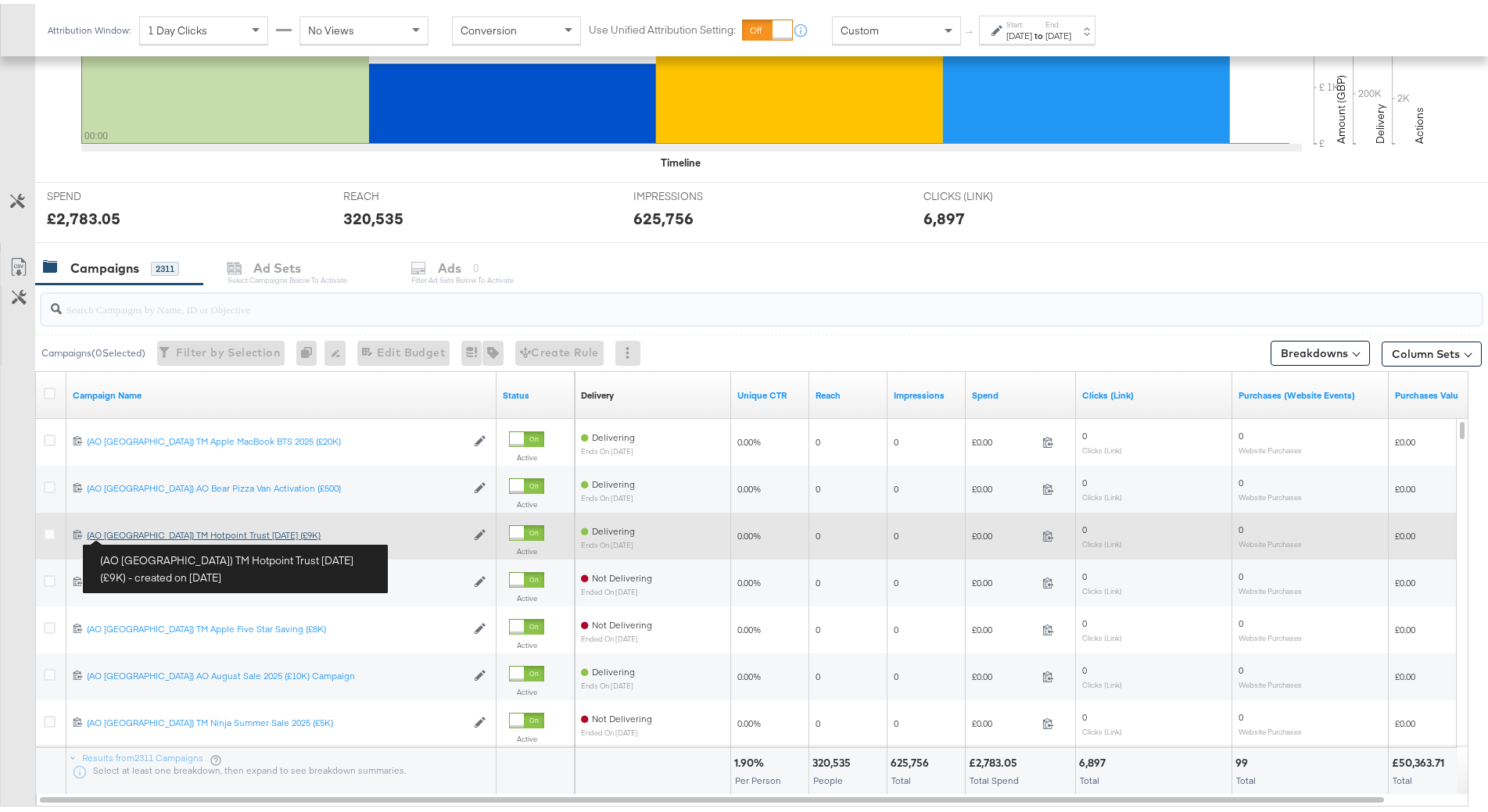
click at [142, 534] on div "(AO [GEOGRAPHIC_DATA]) TM Hotpoint Trust [DATE] (£9K) (AO [GEOGRAPHIC_DATA]) TM…" at bounding box center [276, 532] width 379 height 13
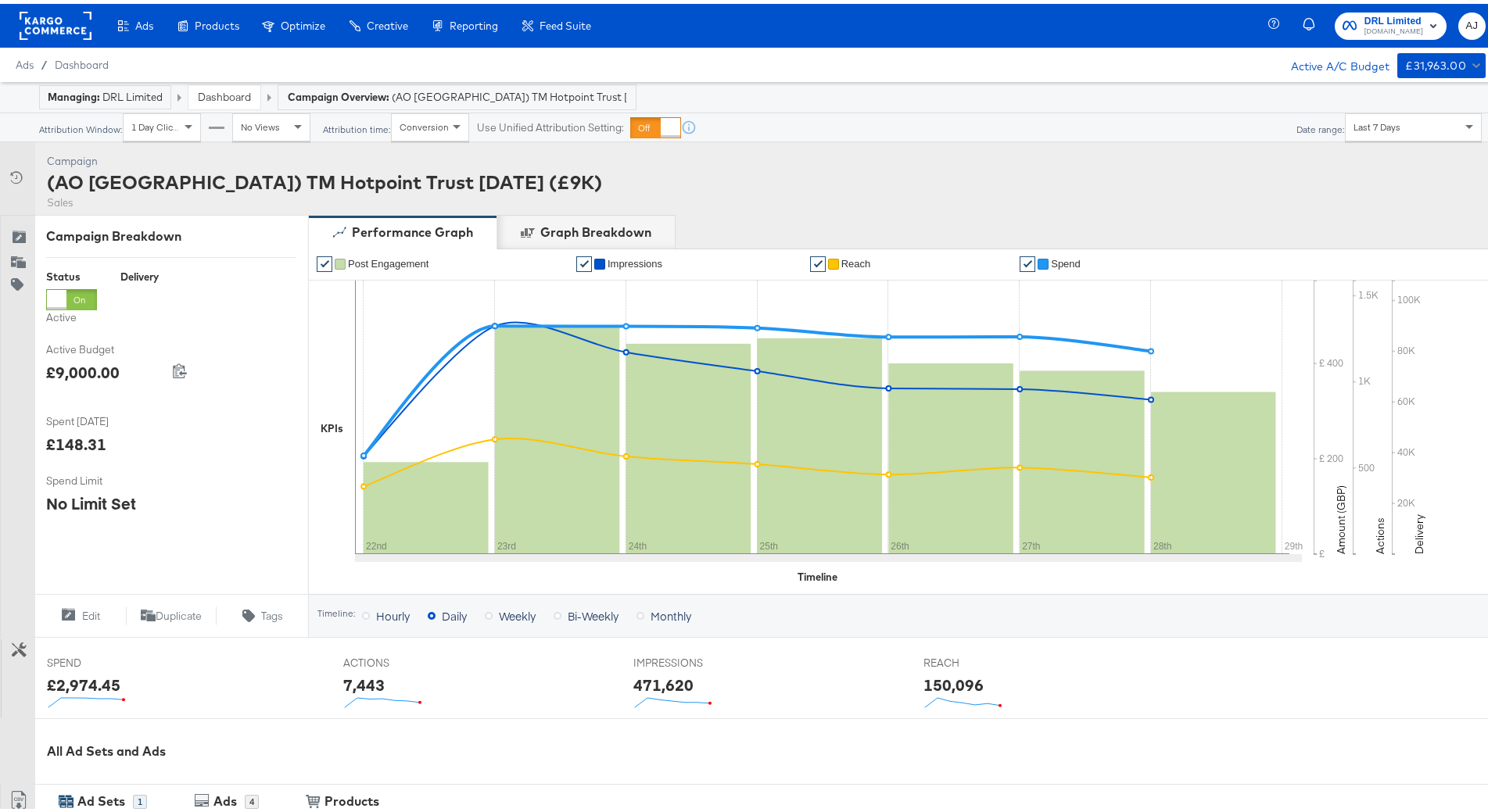
scroll to position [369, 0]
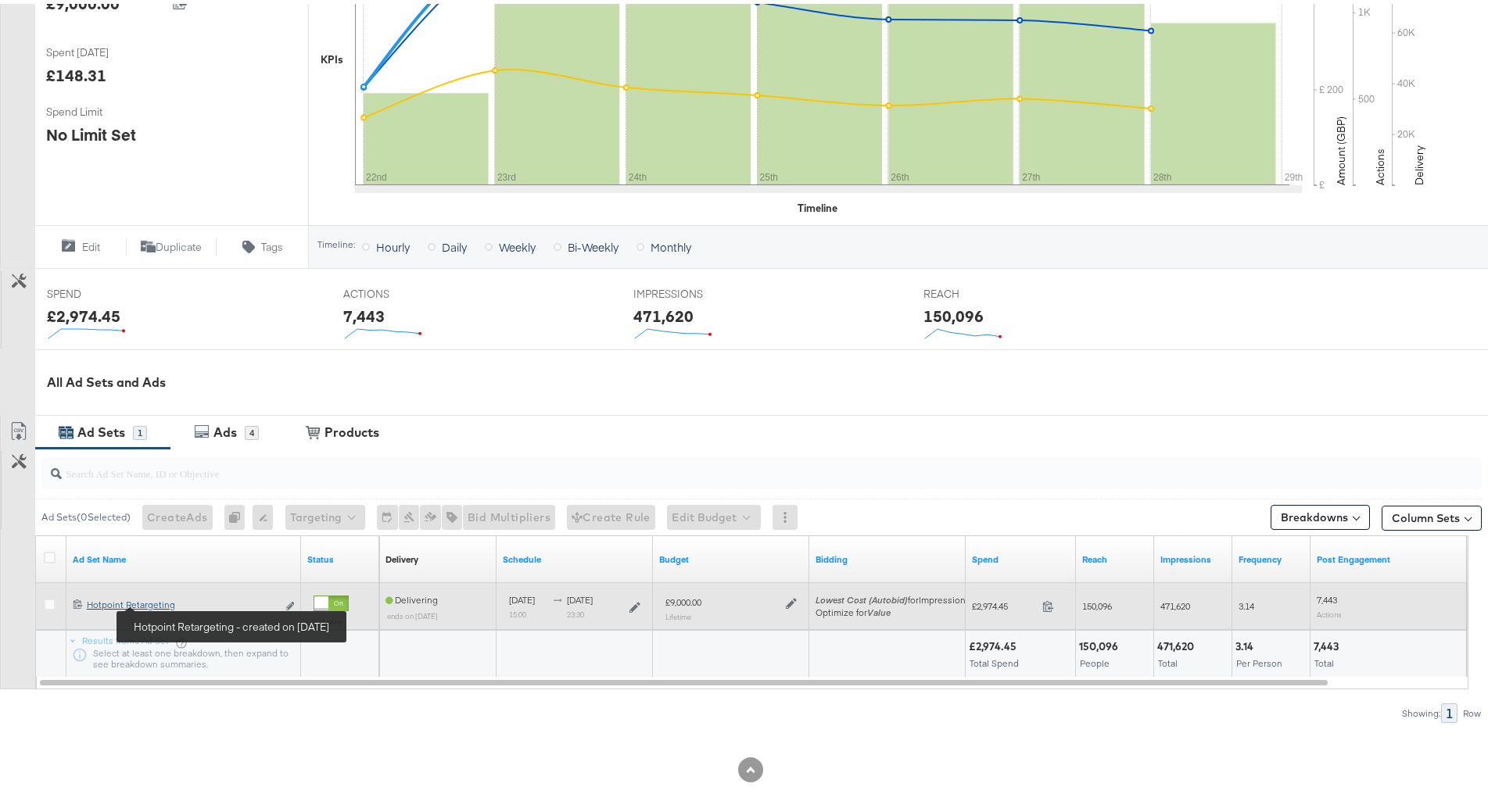
click at [166, 601] on div "Hotpoint Retargeting Hotpoint Retargeting" at bounding box center [182, 601] width 190 height 13
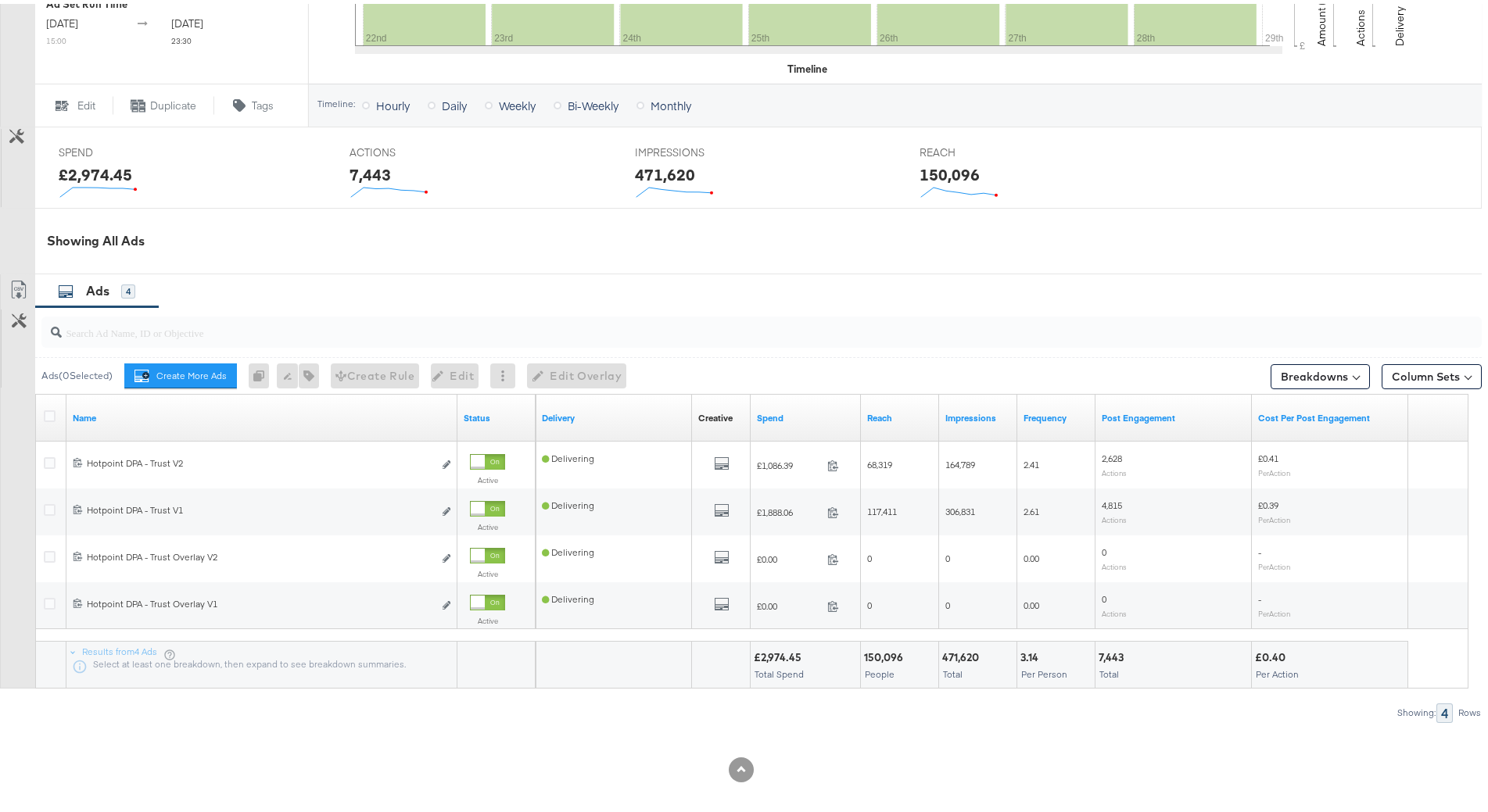
scroll to position [588, 0]
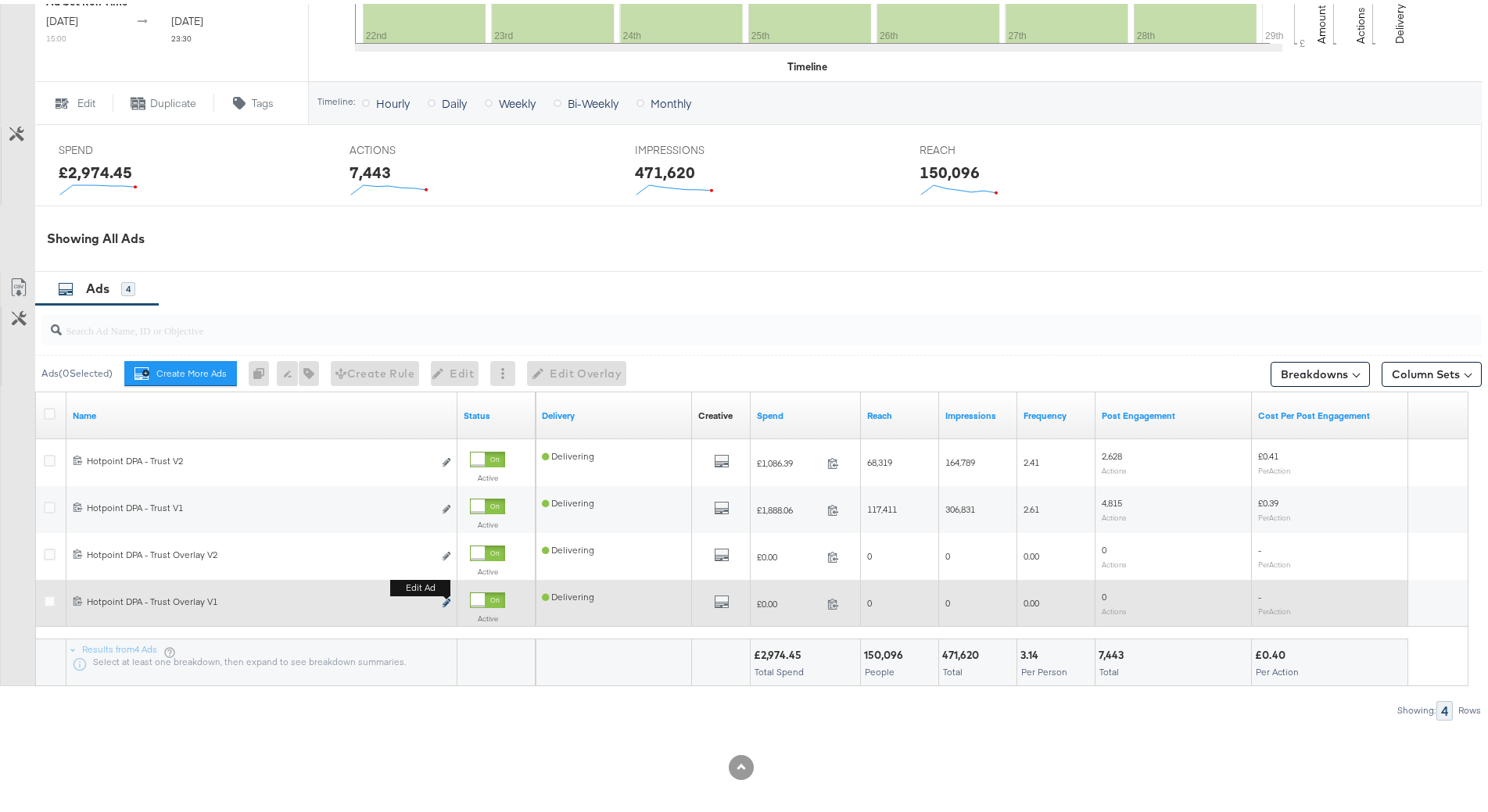
click at [447, 600] on icon "link" at bounding box center [446, 599] width 8 height 8
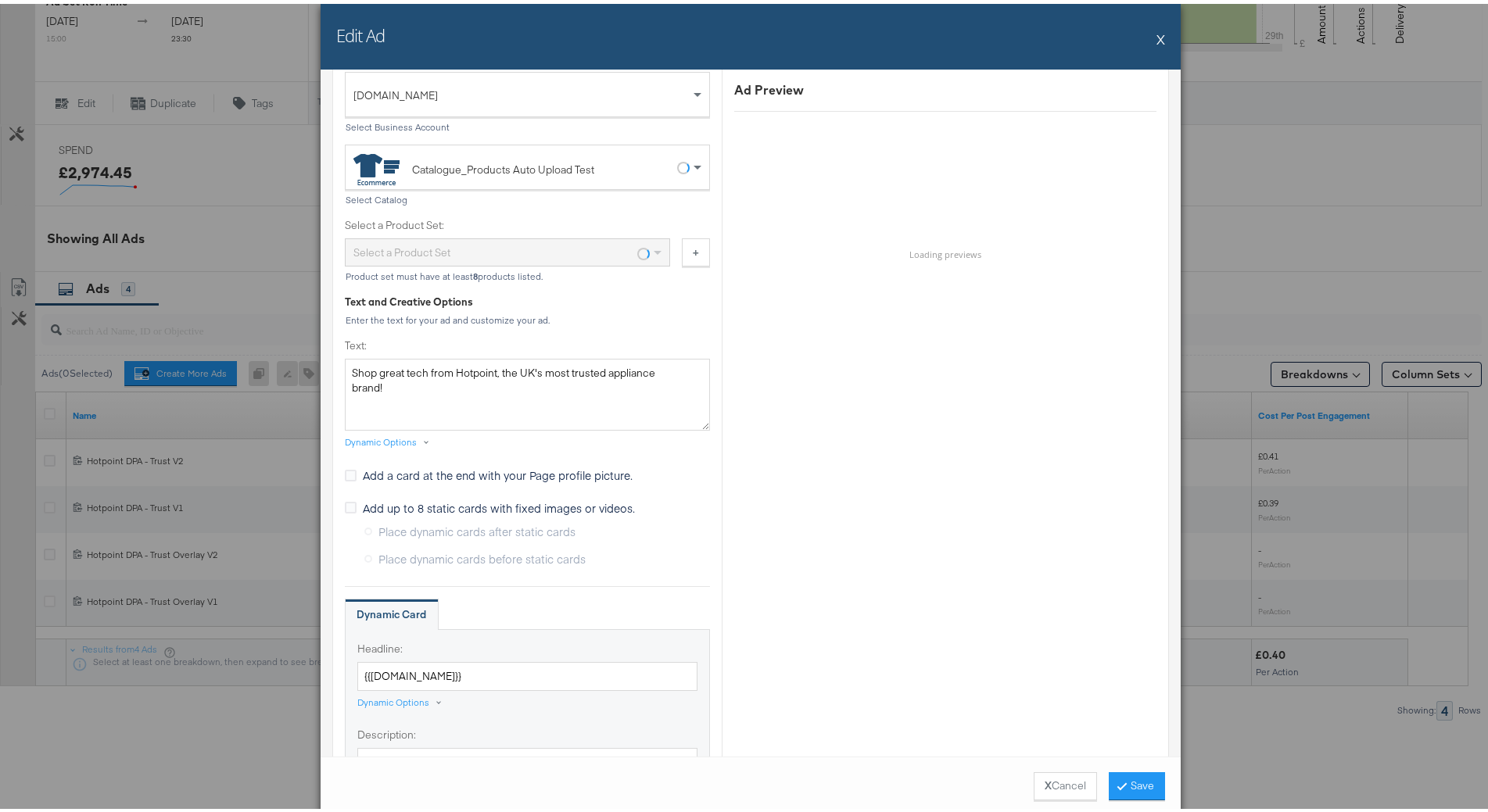
scroll to position [548, 0]
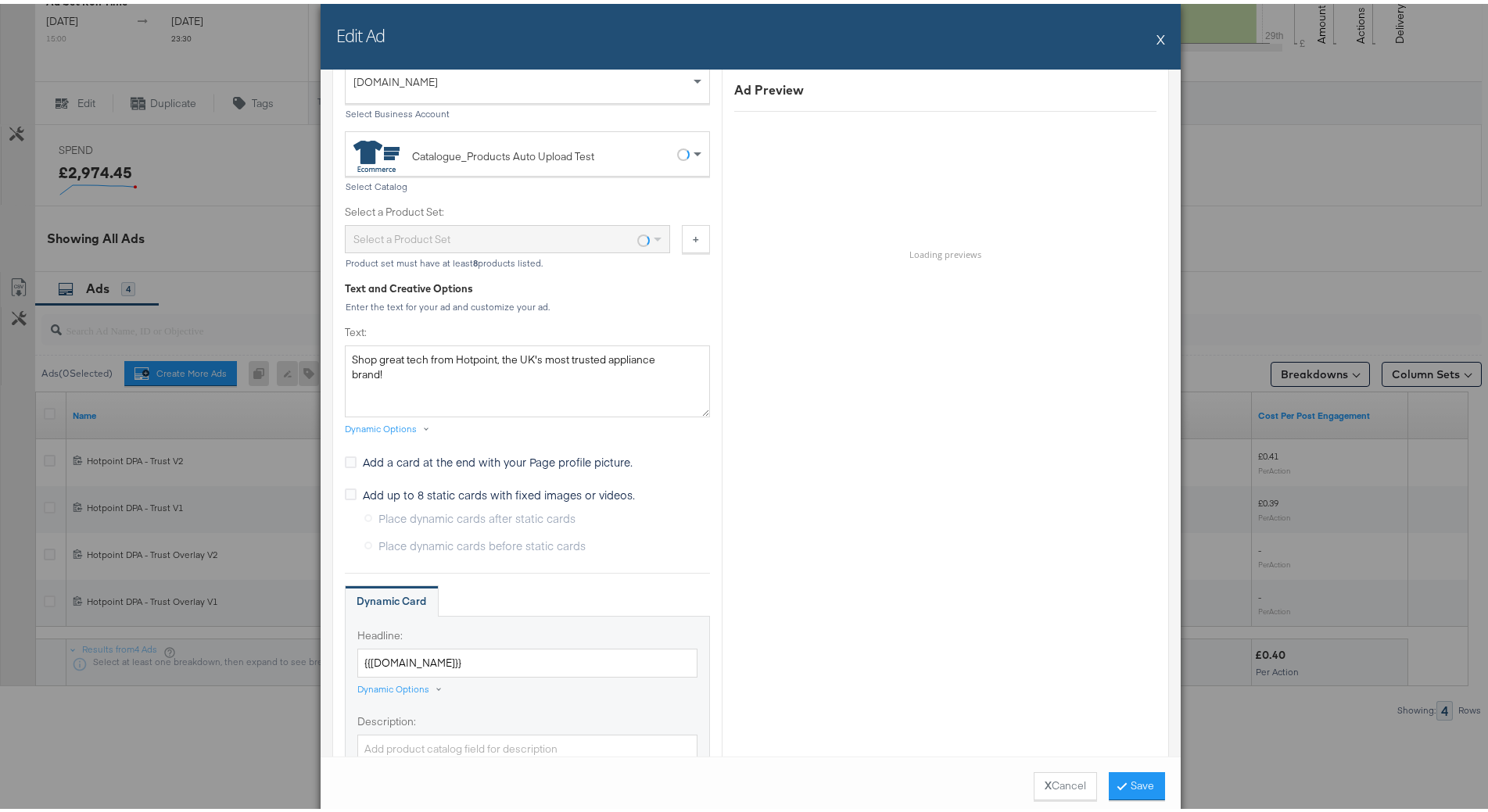
click at [404, 492] on span "Add up to 8 static cards with fixed images or videos." at bounding box center [499, 491] width 272 height 16
click at [0, 0] on input "Add up to 8 static cards with fixed images or videos." at bounding box center [0, 0] width 0 height 0
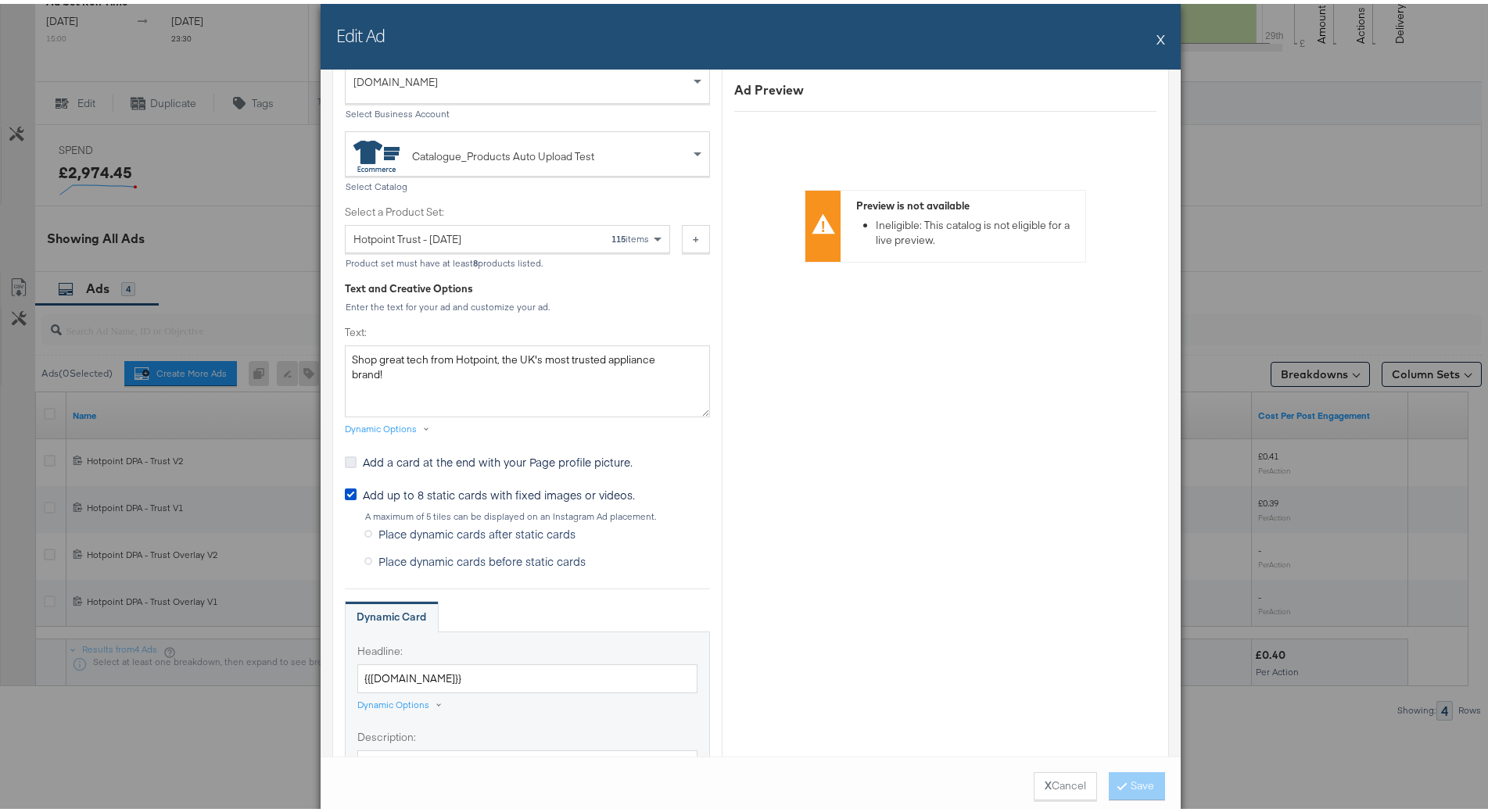
click at [345, 462] on icon at bounding box center [351, 458] width 12 height 12
click at [0, 0] on input "Add a card at the end with your Page profile picture." at bounding box center [0, 0] width 0 height 0
click at [1064, 791] on button "X Cancel" at bounding box center [1065, 782] width 63 height 28
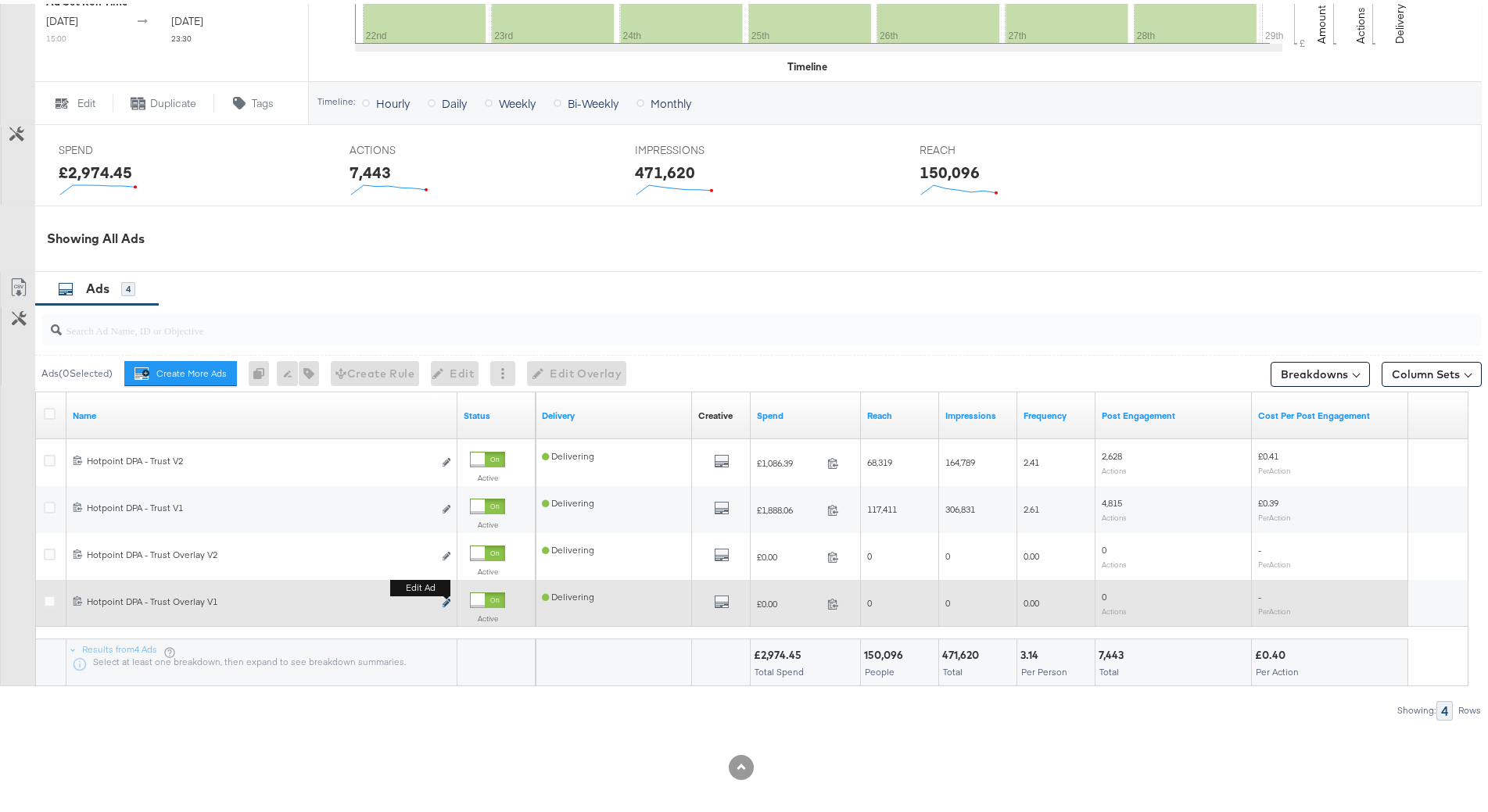
click at [447, 601] on icon "link" at bounding box center [446, 599] width 8 height 8
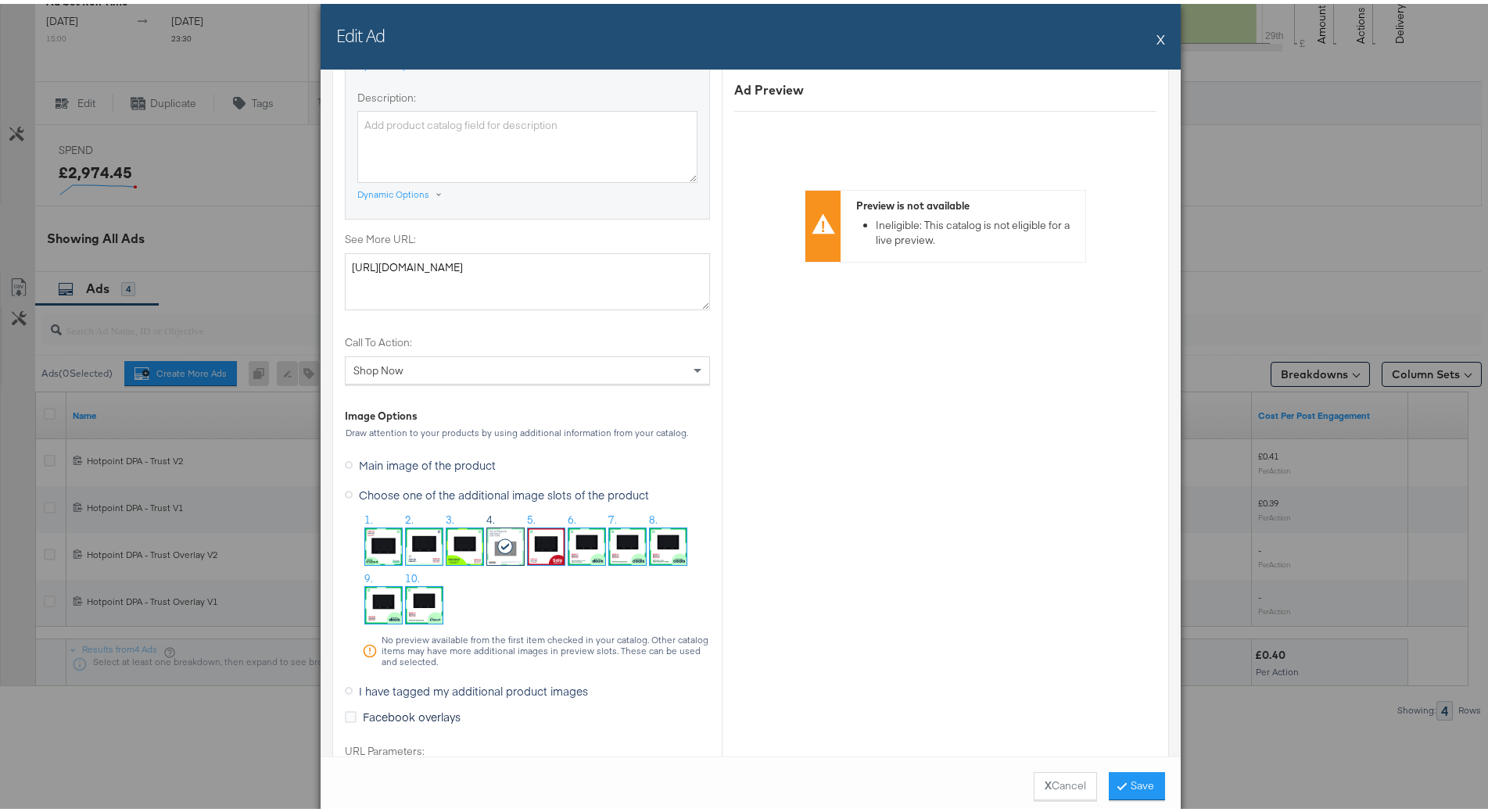
scroll to position [1173, 0]
click at [418, 537] on img at bounding box center [425, 542] width 37 height 37
click at [1138, 778] on button "Save" at bounding box center [1137, 782] width 56 height 28
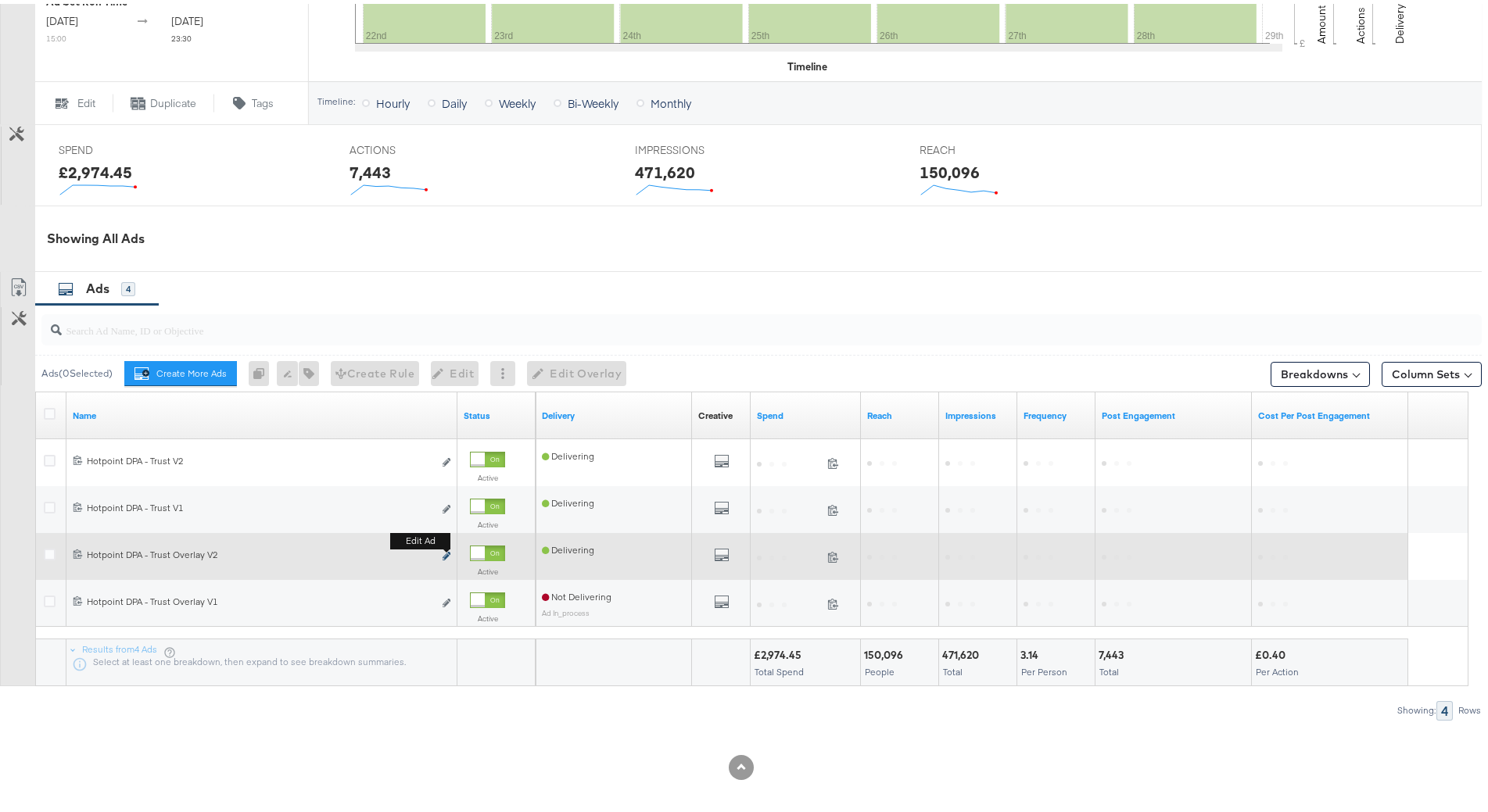
click at [446, 552] on icon "link" at bounding box center [446, 553] width 8 height 8
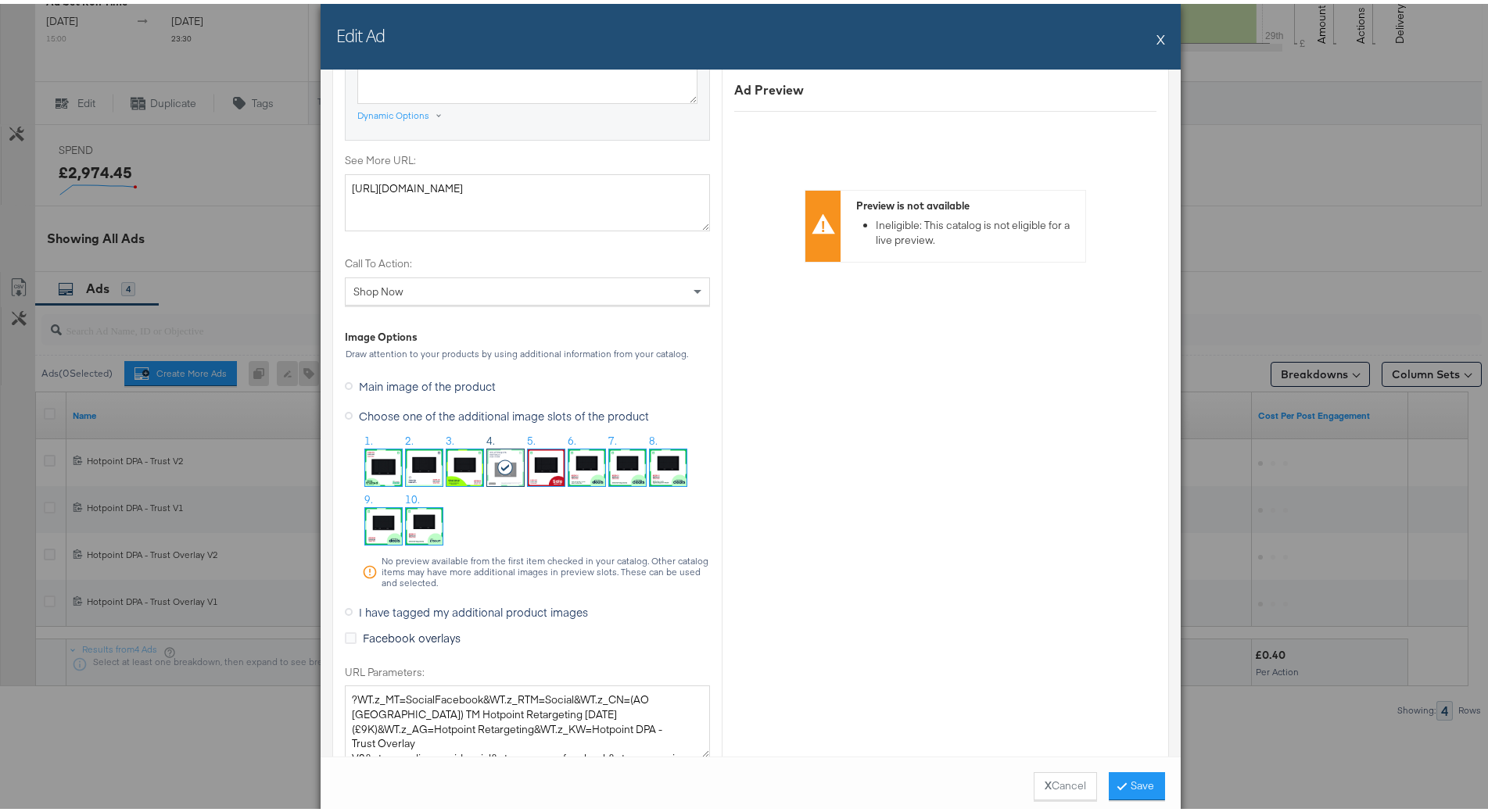
scroll to position [1251, 0]
click at [424, 475] on img at bounding box center [425, 463] width 37 height 37
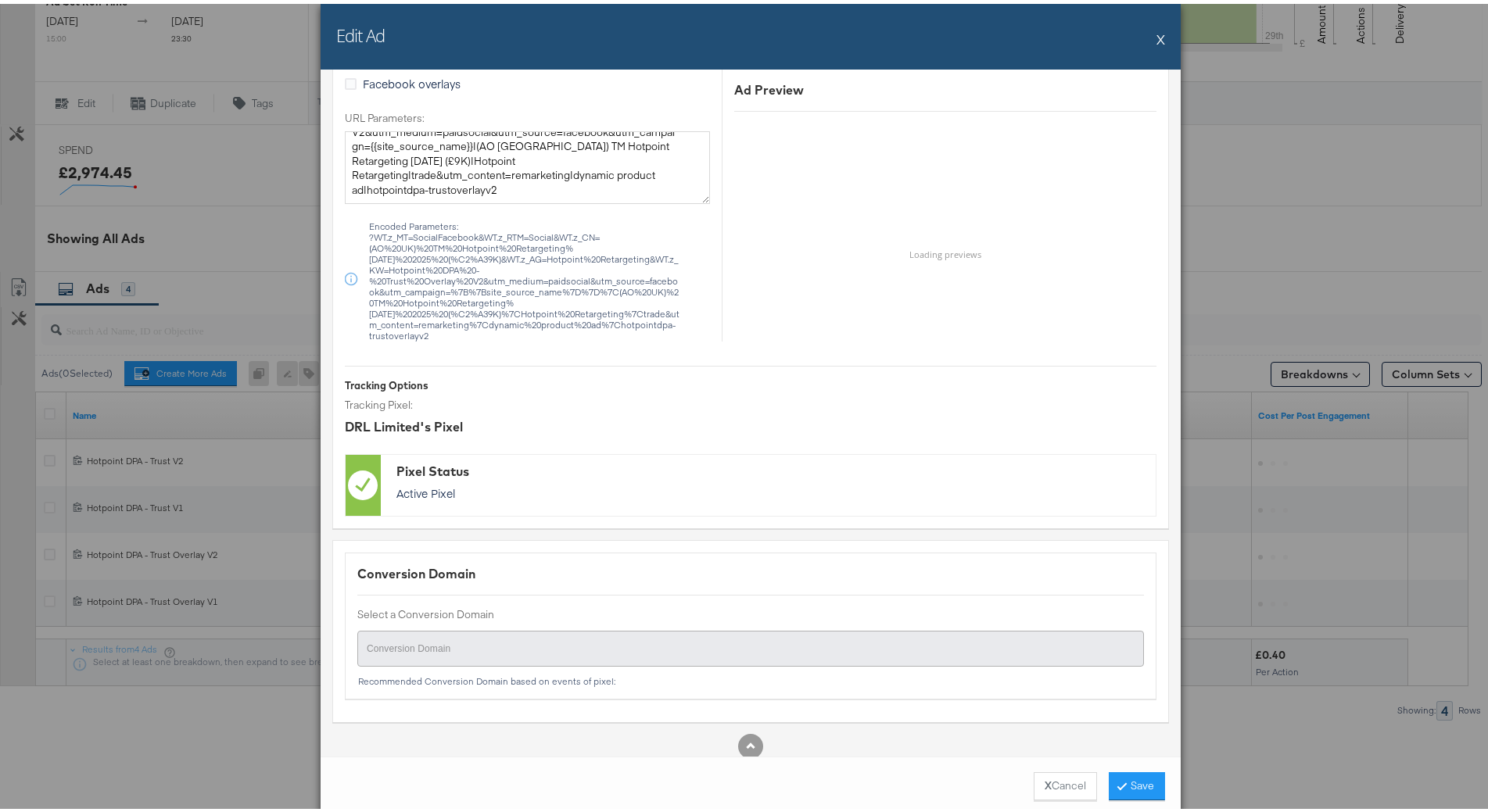
scroll to position [1820, 0]
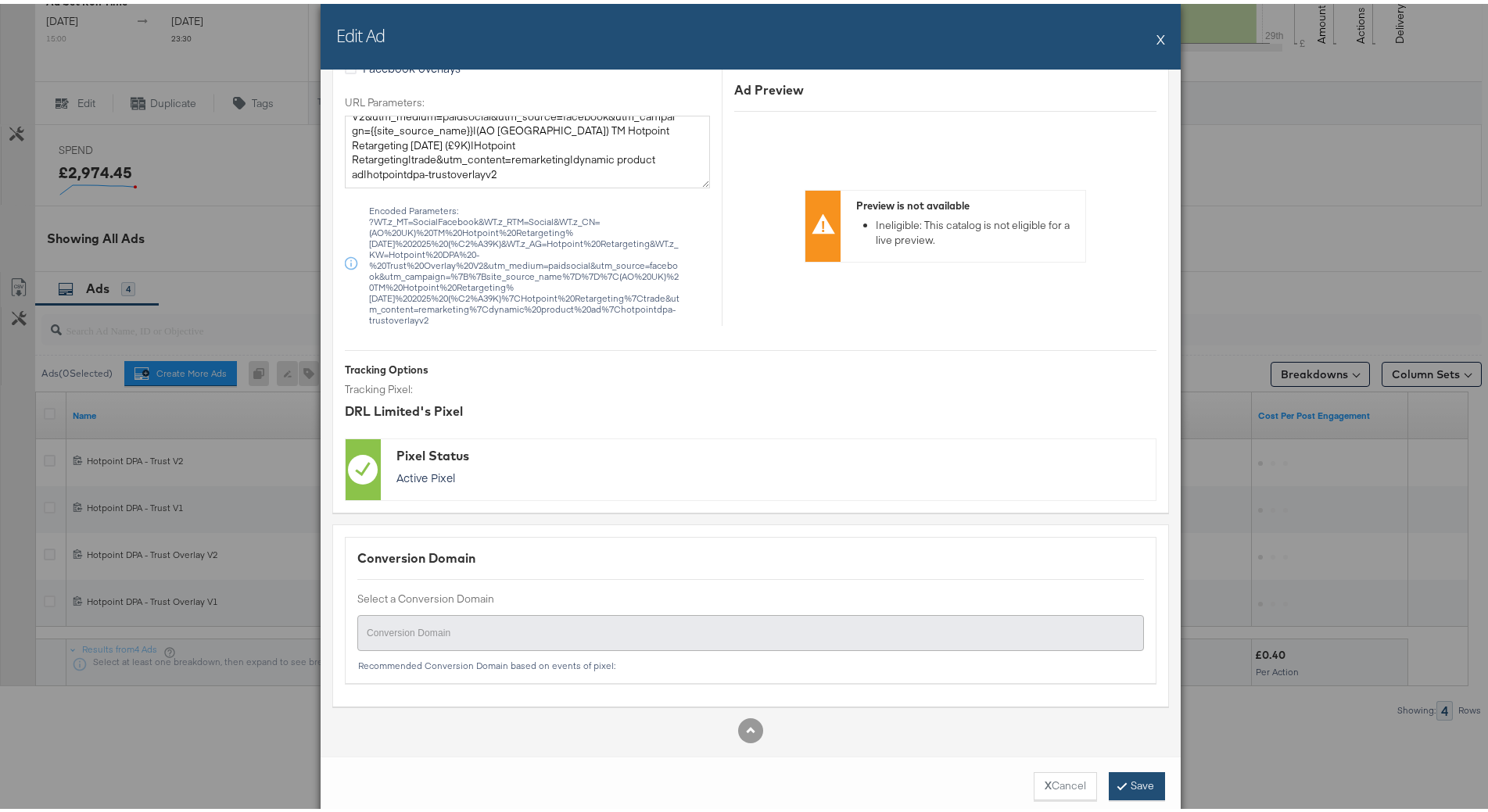
click at [1121, 783] on button "Save" at bounding box center [1137, 782] width 56 height 28
